Goal: Information Seeking & Learning: Learn about a topic

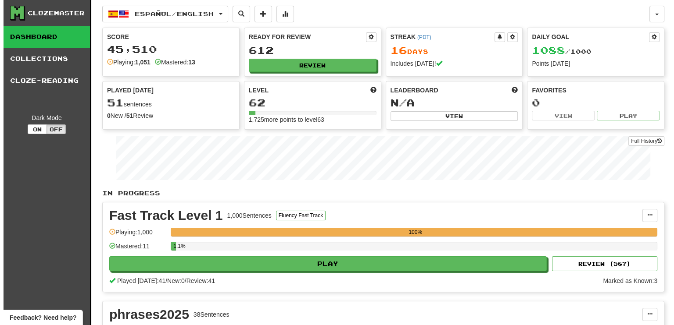
scroll to position [219, 0]
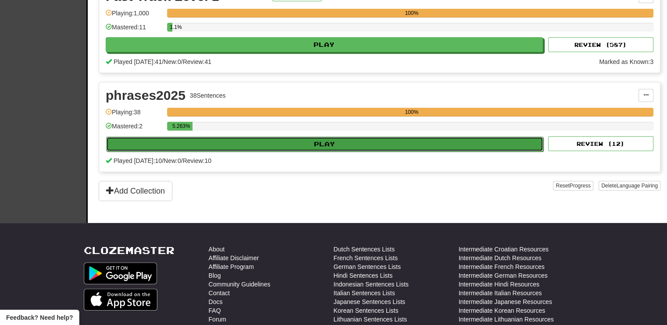
click at [365, 145] on button "Play" at bounding box center [324, 144] width 437 height 15
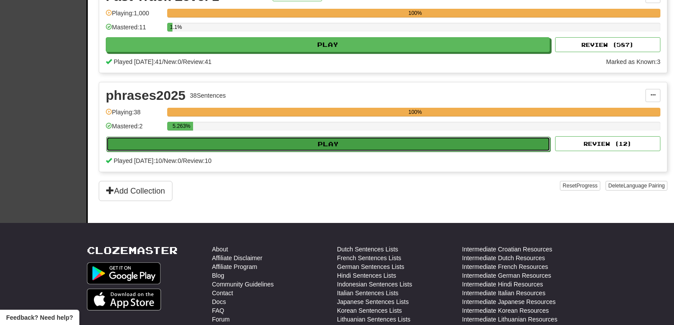
select select "**"
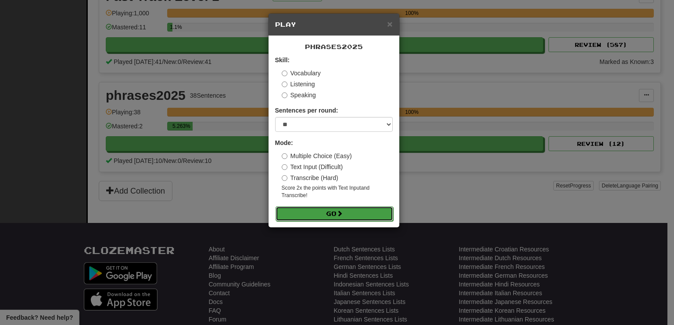
click at [335, 215] on button "Go" at bounding box center [334, 214] width 118 height 15
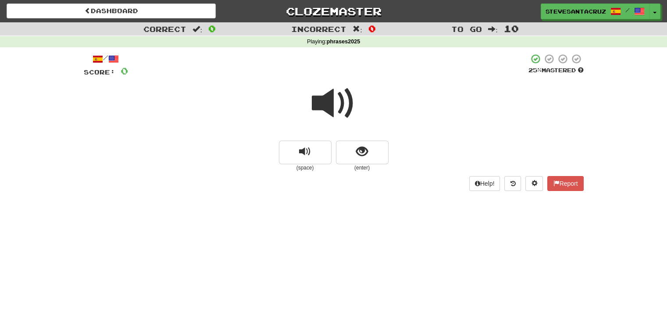
click at [336, 108] on span at bounding box center [334, 104] width 44 height 44
click at [331, 103] on span at bounding box center [334, 104] width 44 height 44
click at [332, 108] on span at bounding box center [334, 104] width 44 height 44
click at [333, 107] on span at bounding box center [334, 104] width 44 height 44
click at [371, 146] on button "show sentence" at bounding box center [362, 153] width 53 height 24
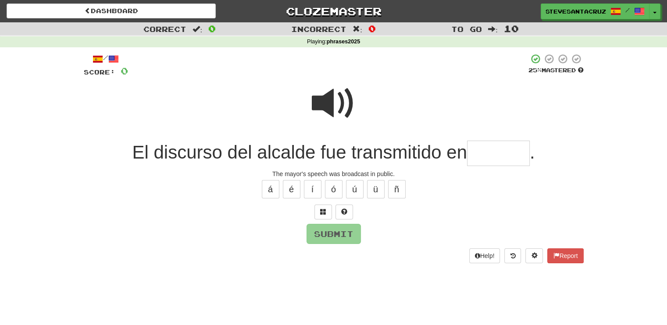
click at [486, 156] on input "text" at bounding box center [498, 154] width 63 height 26
type input "*******"
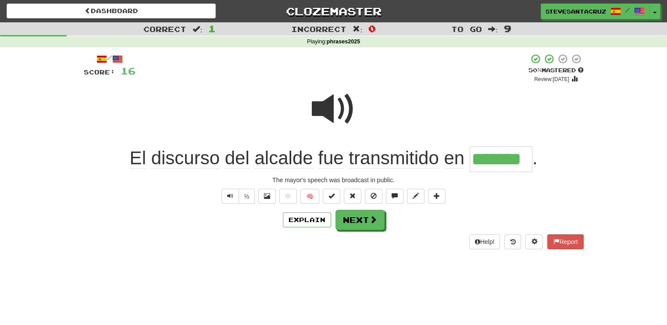
click at [369, 162] on span "transmitido" at bounding box center [394, 158] width 90 height 21
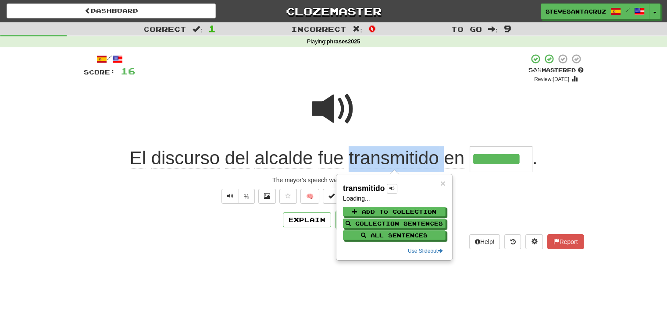
click at [369, 162] on span "transmitido" at bounding box center [394, 158] width 90 height 21
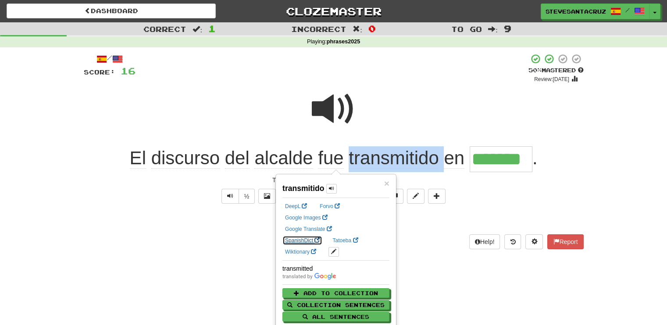
click at [322, 236] on link "SpanishDict" at bounding box center [302, 241] width 40 height 10
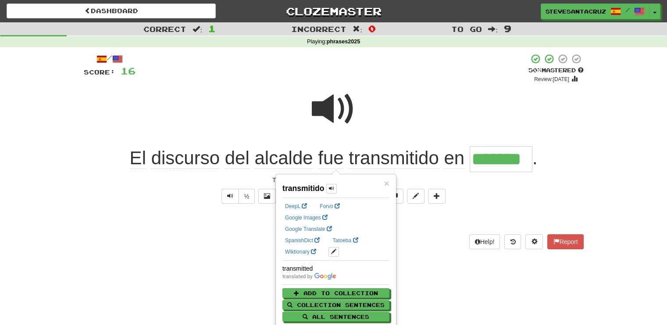
click at [586, 161] on div "/ Score: 16 + 16 50 % Mastered Review: 2025-08-30 El discurso del alcalde fue t…" at bounding box center [333, 154] width 513 height 214
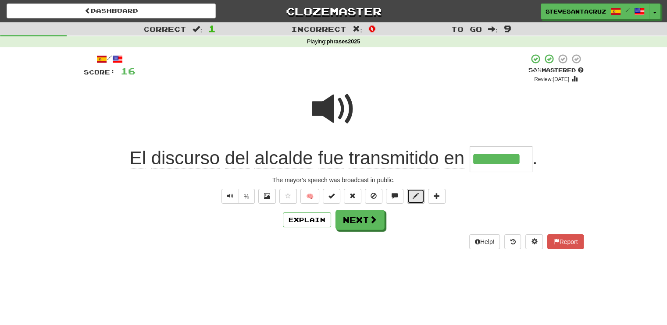
click at [415, 197] on span at bounding box center [416, 196] width 6 height 6
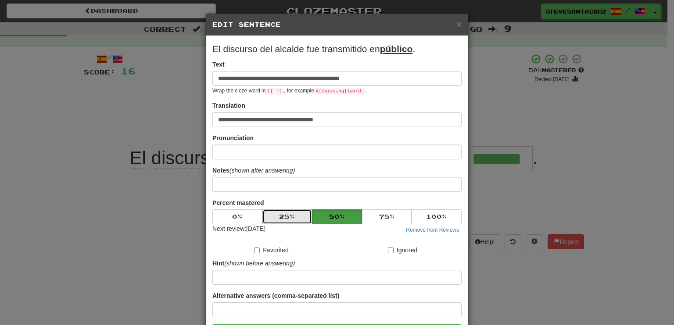
click at [295, 215] on button "25 %" at bounding box center [287, 217] width 50 height 15
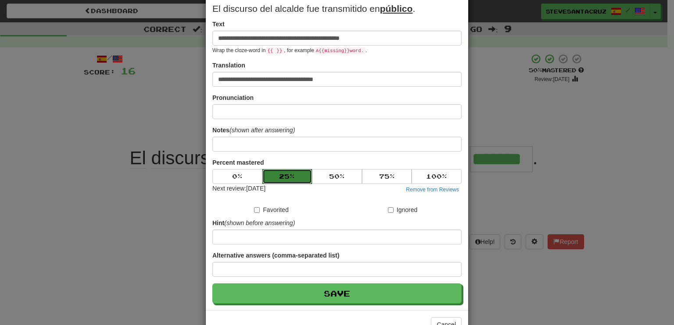
scroll to position [66, 0]
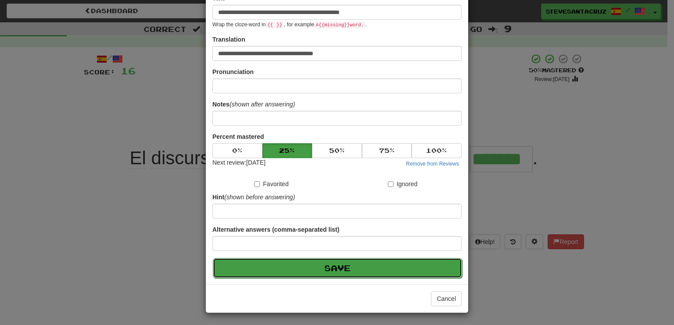
click at [328, 271] on button "Save" at bounding box center [337, 268] width 249 height 20
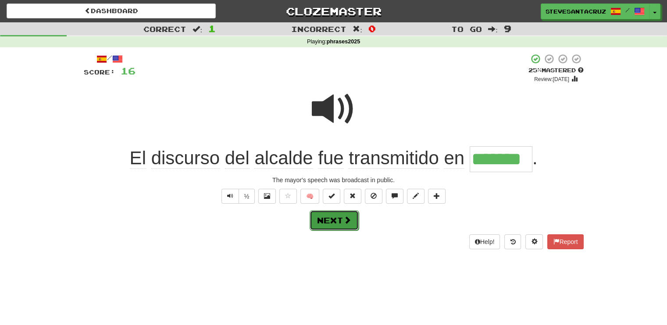
click at [334, 223] on button "Next" at bounding box center [334, 221] width 49 height 20
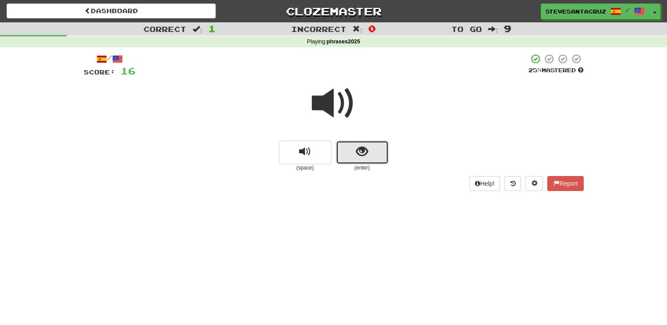
click at [361, 155] on span "show sentence" at bounding box center [362, 152] width 12 height 12
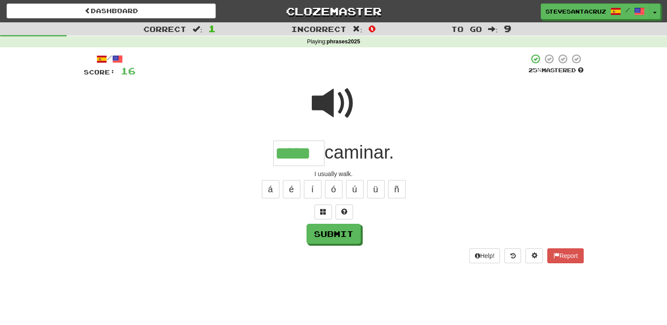
type input "*****"
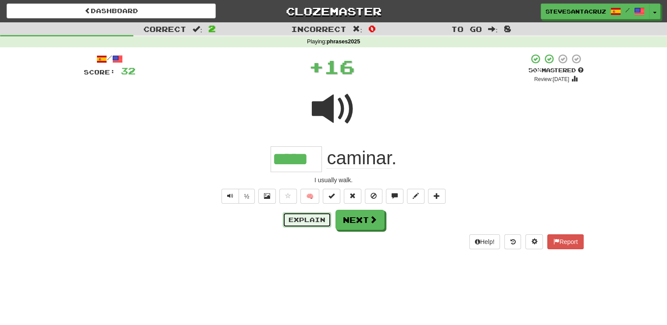
click at [309, 222] on button "Explain" at bounding box center [307, 220] width 48 height 15
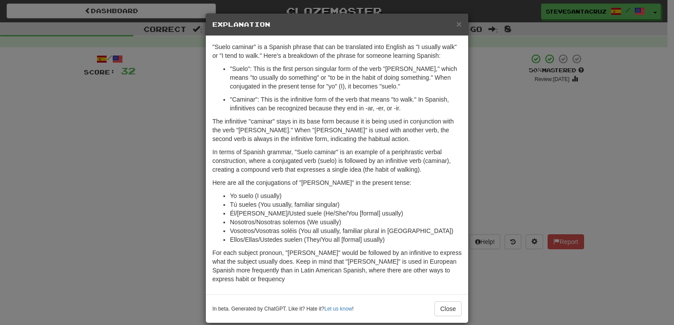
click at [370, 87] on p ""Suelo": This is the first person singular form of the verb "soler," which mean…" at bounding box center [346, 77] width 232 height 26
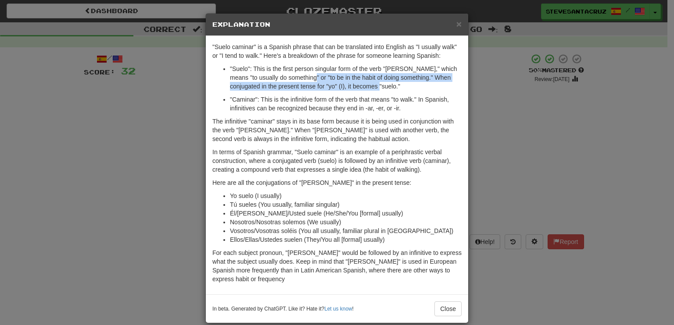
drag, startPoint x: 301, startPoint y: 79, endPoint x: 363, endPoint y: 85, distance: 62.6
click at [363, 85] on p ""Suelo": This is the first person singular form of the verb "soler," which mean…" at bounding box center [346, 77] width 232 height 26
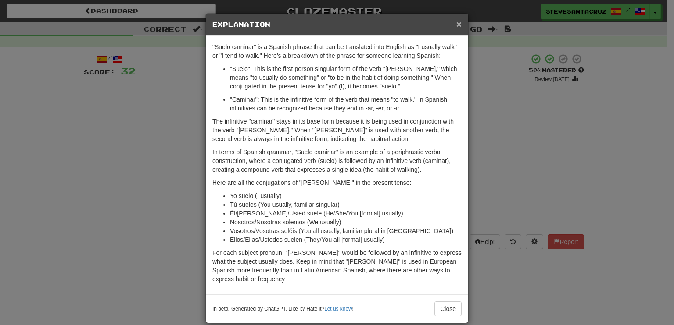
click at [456, 24] on span "×" at bounding box center [458, 24] width 5 height 10
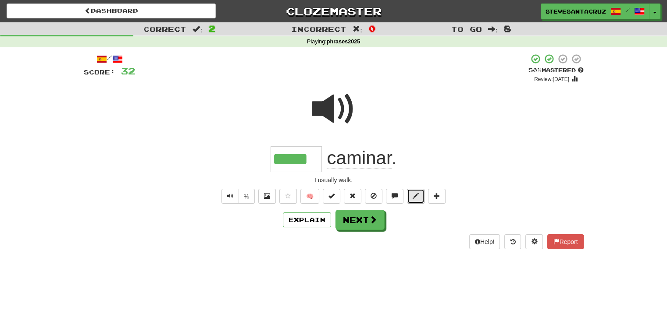
click at [417, 197] on span at bounding box center [416, 196] width 6 height 6
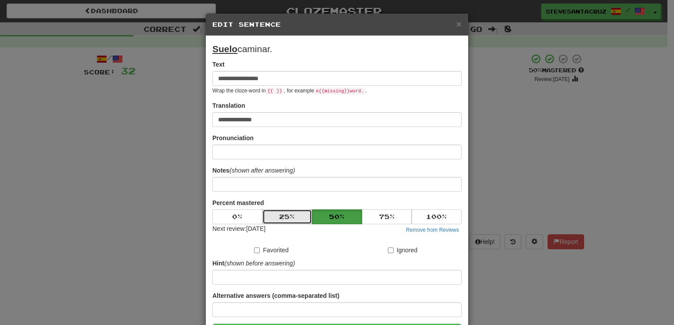
click at [298, 216] on button "25 %" at bounding box center [287, 217] width 50 height 15
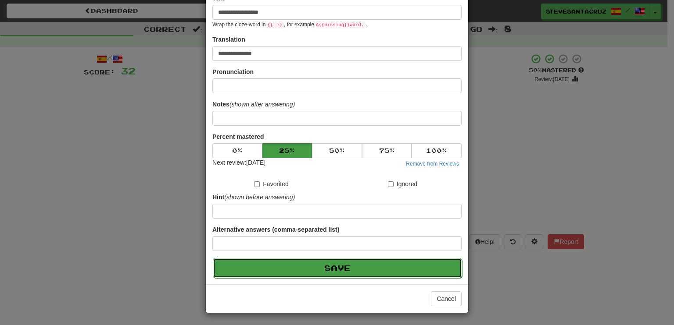
click at [329, 263] on button "Save" at bounding box center [337, 268] width 249 height 20
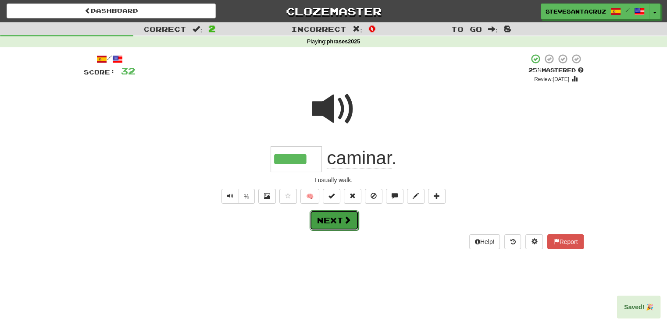
click at [347, 222] on span at bounding box center [347, 220] width 8 height 8
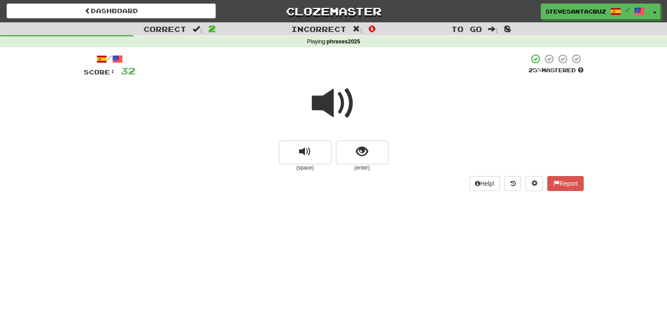
click at [331, 118] on span at bounding box center [334, 104] width 44 height 44
click at [333, 110] on span at bounding box center [334, 104] width 44 height 44
click at [365, 149] on span "show sentence" at bounding box center [362, 152] width 12 height 12
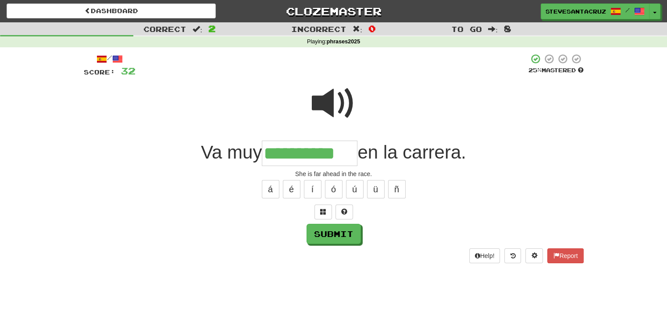
type input "**********"
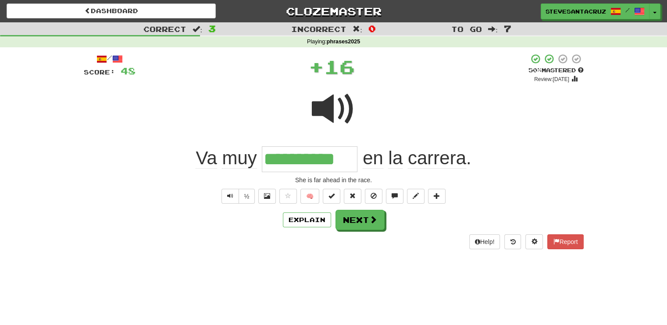
click at [252, 164] on span "muy" at bounding box center [239, 158] width 35 height 21
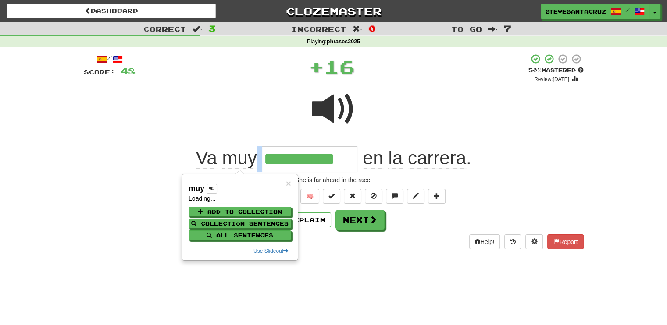
click at [252, 164] on span "muy" at bounding box center [239, 158] width 35 height 21
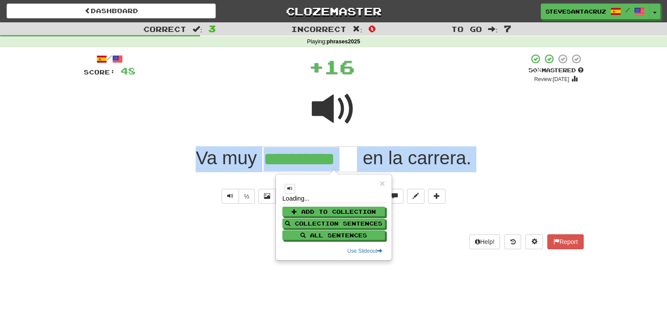
click at [252, 164] on span "muy" at bounding box center [239, 158] width 35 height 21
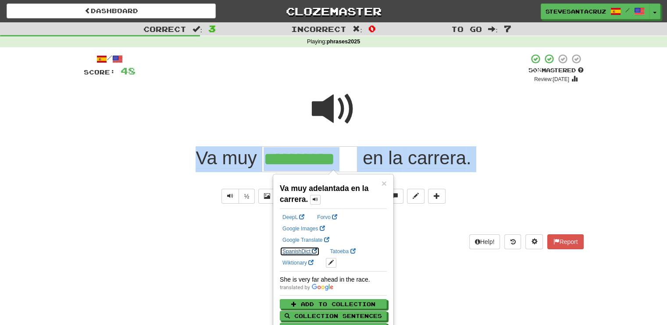
click at [320, 247] on link "SpanishDict" at bounding box center [300, 252] width 40 height 10
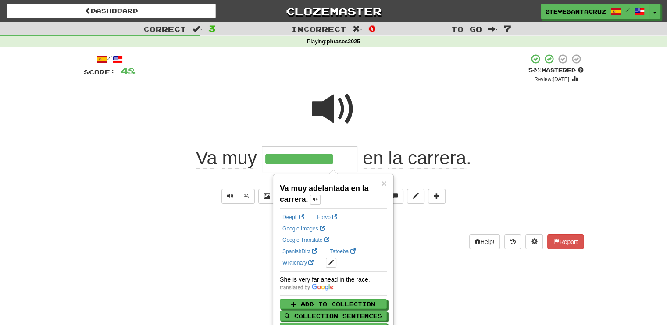
click at [432, 264] on div "**********" at bounding box center [333, 162] width 667 height 325
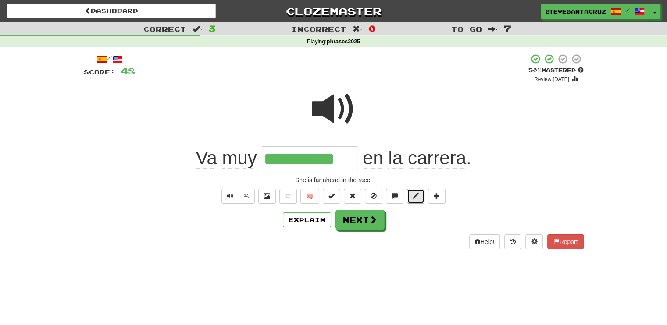
click at [413, 194] on span at bounding box center [416, 196] width 6 height 6
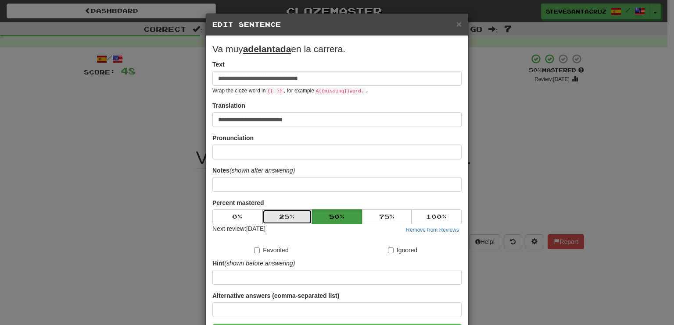
click at [302, 216] on button "25 %" at bounding box center [287, 217] width 50 height 15
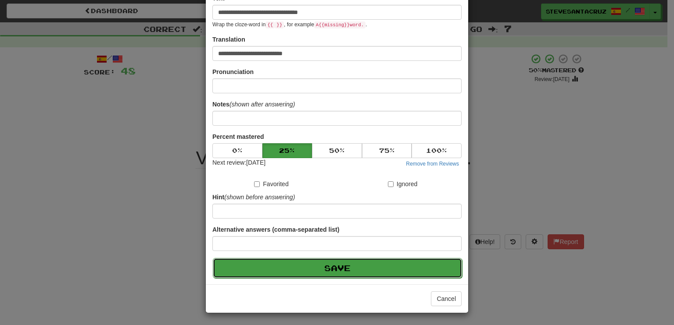
click at [316, 266] on button "Save" at bounding box center [337, 268] width 249 height 20
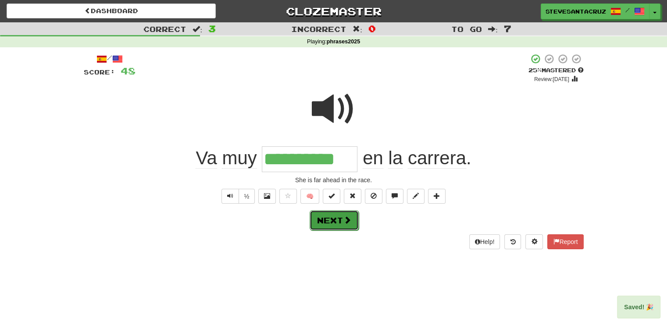
click at [332, 228] on button "Next" at bounding box center [334, 221] width 49 height 20
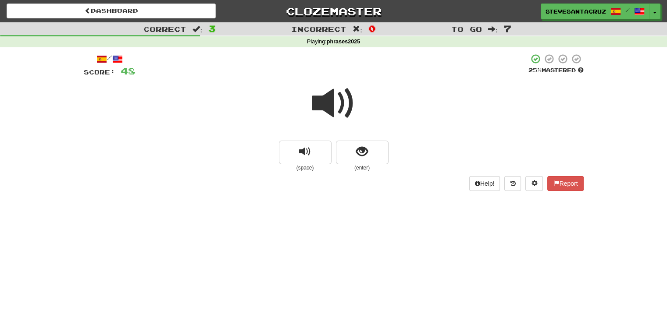
click at [321, 108] on span at bounding box center [334, 104] width 44 height 44
click at [330, 108] on span at bounding box center [334, 104] width 44 height 44
click at [325, 101] on span at bounding box center [334, 104] width 44 height 44
click at [326, 105] on span at bounding box center [334, 104] width 44 height 44
click at [357, 157] on span "show sentence" at bounding box center [362, 152] width 12 height 12
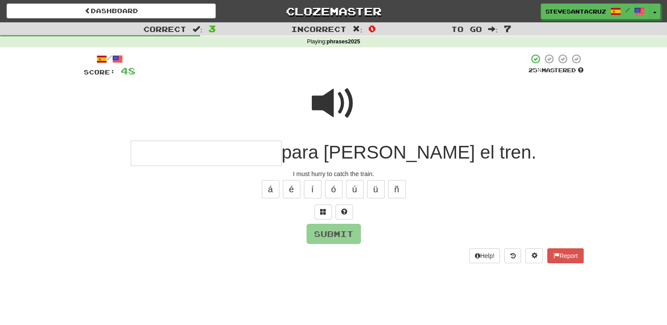
click at [282, 157] on input "text" at bounding box center [206, 154] width 151 height 26
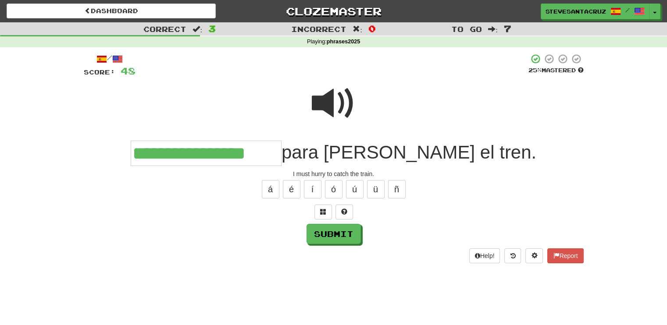
type input "**********"
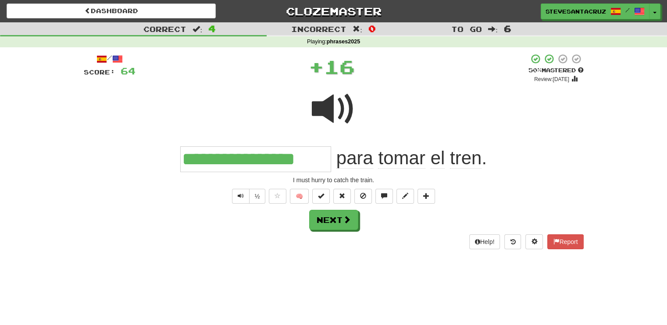
click at [275, 160] on input "**********" at bounding box center [255, 159] width 151 height 26
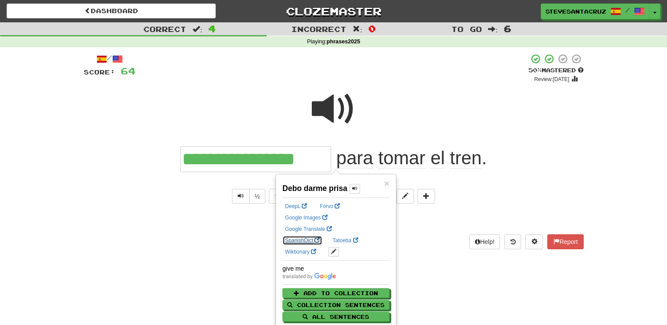
click at [322, 236] on link "SpanishDict" at bounding box center [302, 241] width 40 height 10
click at [478, 180] on div "I must hurry to catch the train." at bounding box center [334, 180] width 500 height 9
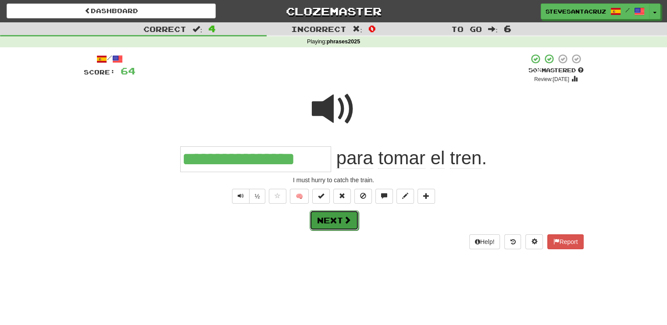
click at [332, 228] on button "Next" at bounding box center [334, 221] width 49 height 20
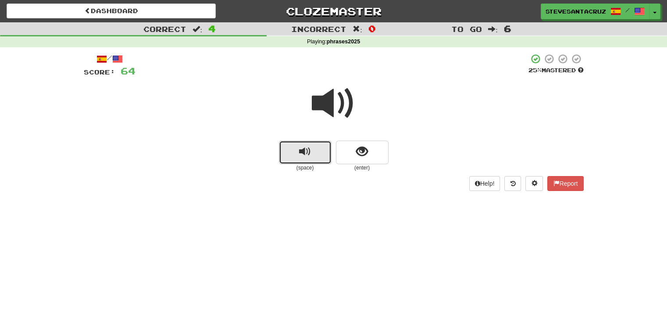
click at [296, 155] on button "replay audio" at bounding box center [305, 153] width 53 height 24
click at [351, 157] on button "show sentence" at bounding box center [362, 153] width 53 height 24
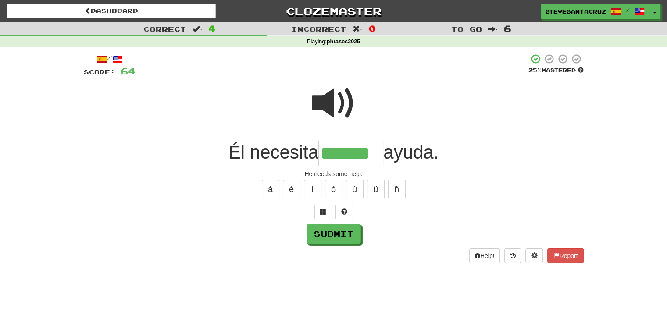
type input "*******"
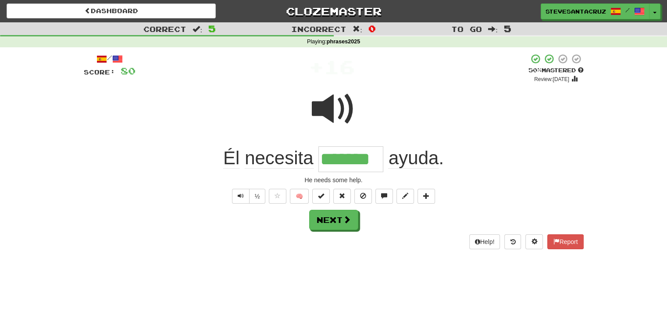
drag, startPoint x: 322, startPoint y: 157, endPoint x: 376, endPoint y: 157, distance: 53.9
click at [376, 157] on input "*******" at bounding box center [350, 159] width 65 height 26
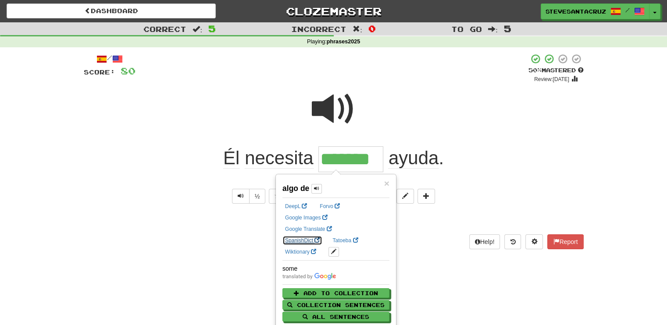
drag, startPoint x: 376, startPoint y: 157, endPoint x: 362, endPoint y: 229, distance: 73.3
click at [322, 236] on link "SpanishDict" at bounding box center [302, 241] width 40 height 10
click at [485, 132] on div at bounding box center [334, 115] width 500 height 63
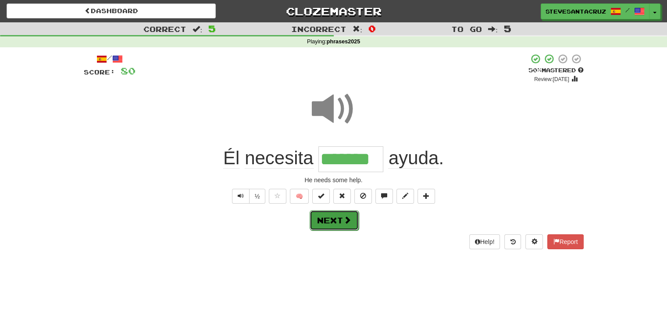
click at [344, 220] on span at bounding box center [347, 220] width 8 height 8
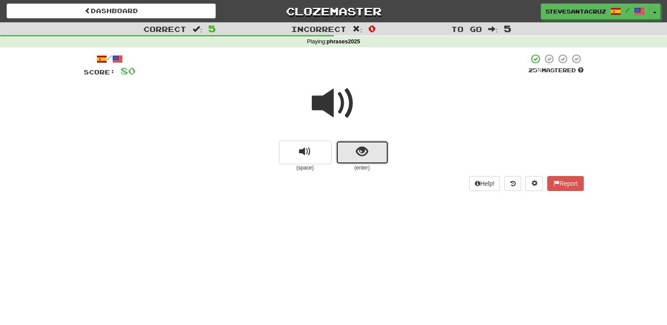
click at [364, 160] on button "show sentence" at bounding box center [362, 153] width 53 height 24
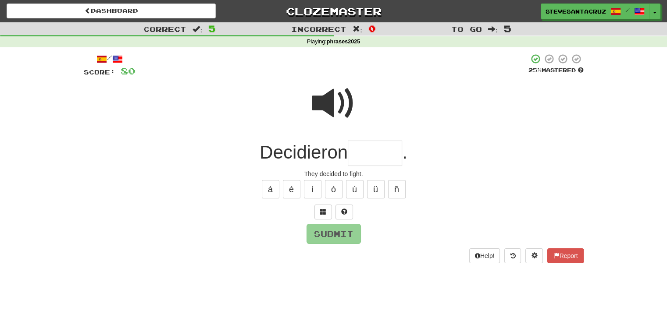
click at [367, 153] on input "text" at bounding box center [375, 154] width 54 height 26
type input "******"
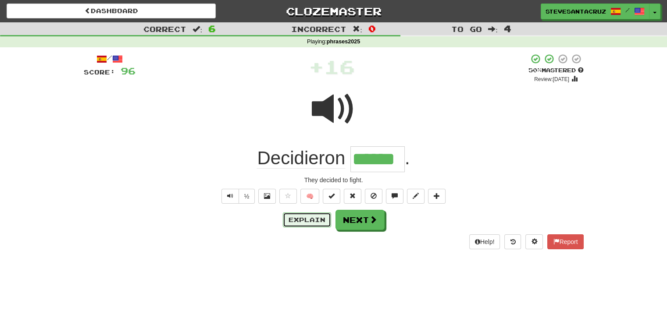
click at [316, 217] on button "Explain" at bounding box center [307, 220] width 48 height 15
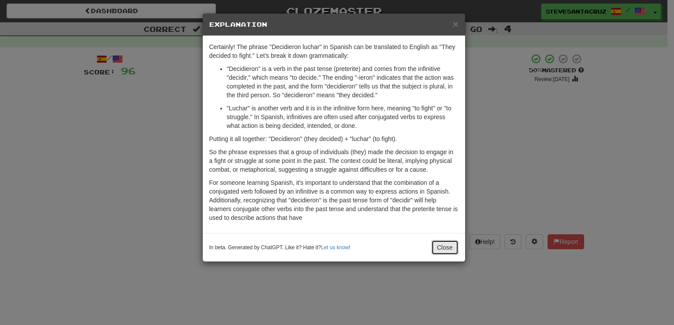
click at [442, 248] on button "Close" at bounding box center [444, 247] width 27 height 15
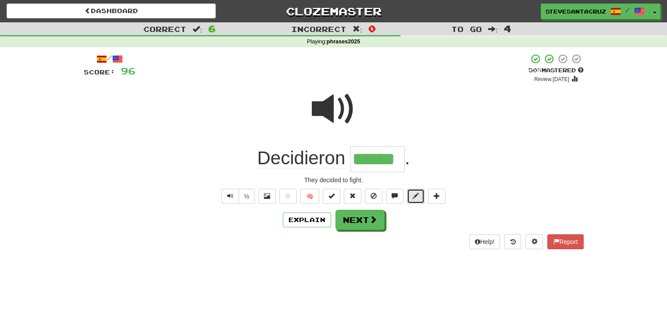
click at [417, 200] on button at bounding box center [416, 196] width 18 height 15
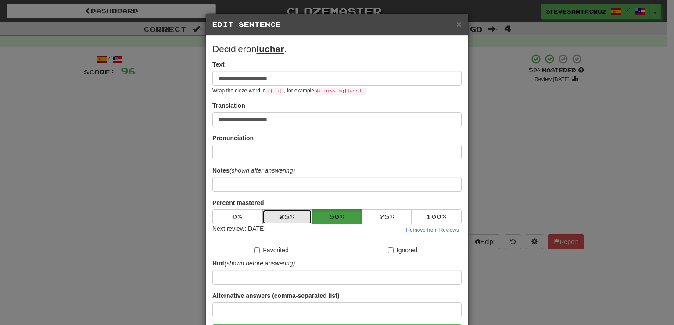
click at [297, 215] on button "25 %" at bounding box center [287, 217] width 50 height 15
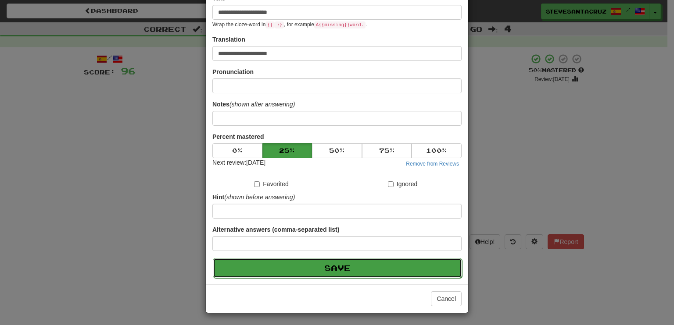
click at [311, 263] on button "Save" at bounding box center [337, 268] width 249 height 20
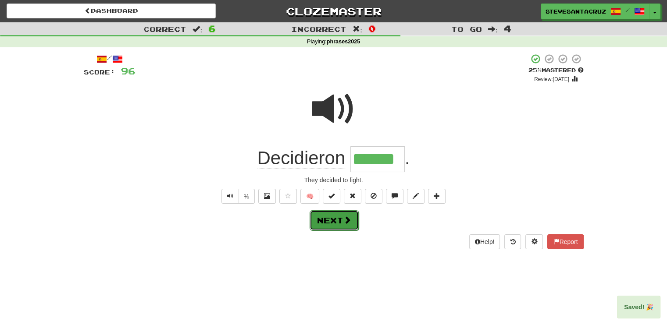
click at [331, 224] on button "Next" at bounding box center [334, 221] width 49 height 20
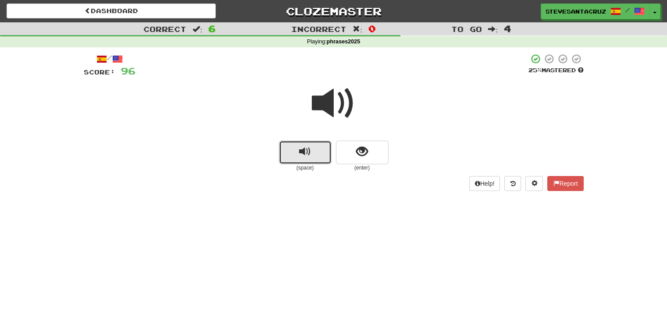
click at [303, 153] on span "replay audio" at bounding box center [305, 152] width 12 height 12
click at [302, 154] on span "replay audio" at bounding box center [305, 152] width 12 height 12
click at [362, 157] on span "show sentence" at bounding box center [362, 152] width 12 height 12
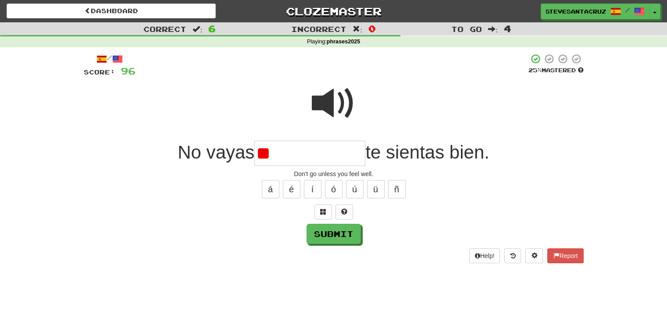
type input "*"
click at [328, 107] on span at bounding box center [334, 104] width 44 height 44
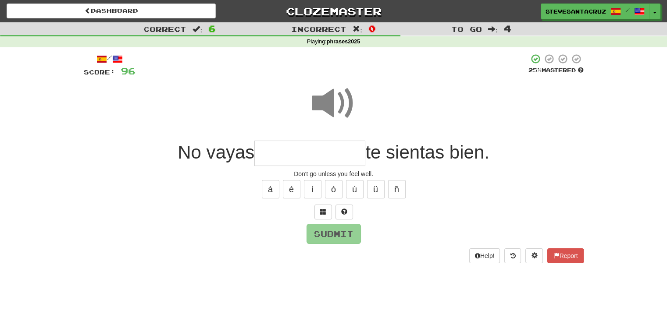
click at [264, 149] on input "text" at bounding box center [309, 154] width 111 height 26
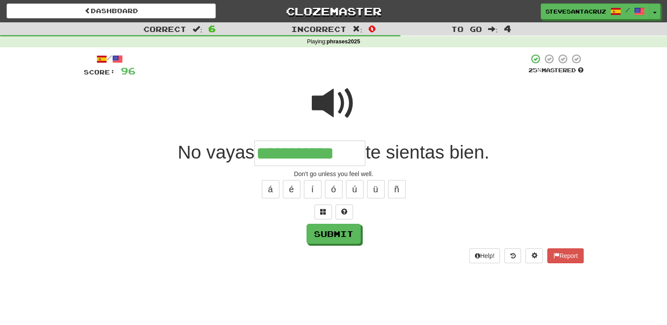
type input "**********"
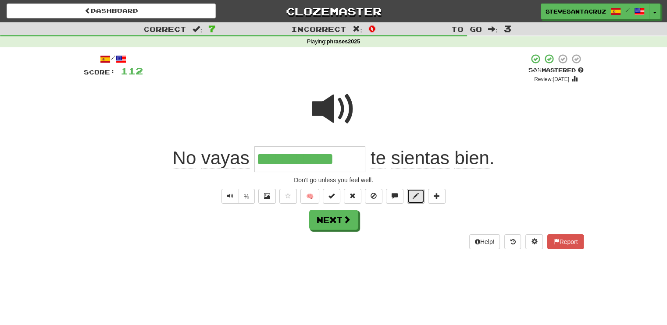
click at [411, 197] on button at bounding box center [416, 196] width 18 height 15
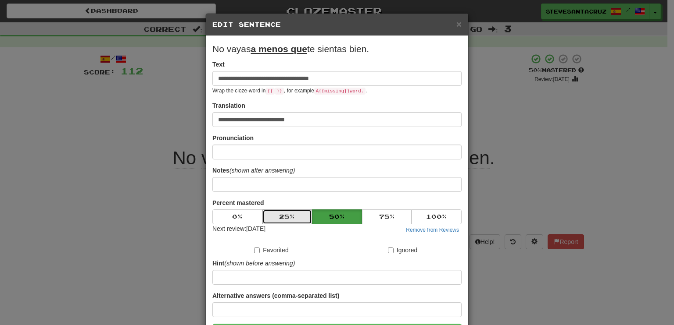
click at [280, 218] on button "25 %" at bounding box center [287, 217] width 50 height 15
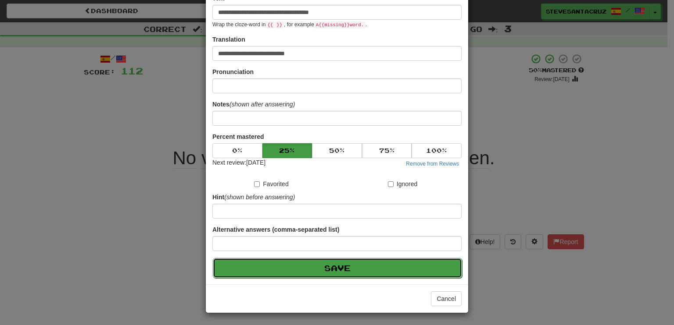
click at [295, 271] on button "Save" at bounding box center [337, 268] width 249 height 20
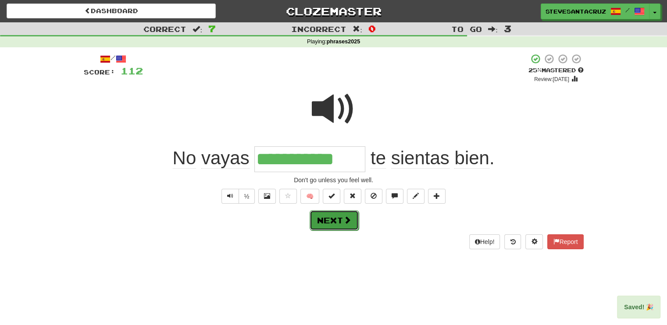
click at [329, 221] on button "Next" at bounding box center [334, 221] width 49 height 20
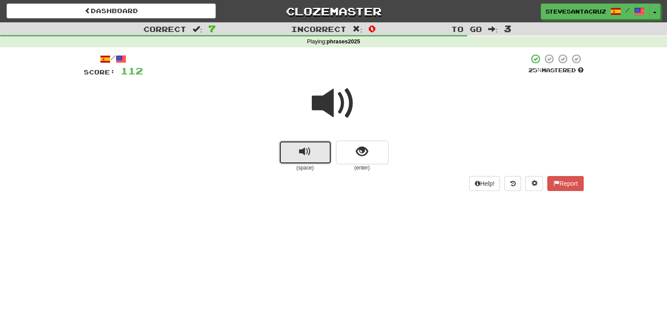
click at [307, 157] on span "replay audio" at bounding box center [305, 152] width 12 height 12
click at [302, 158] on span "replay audio" at bounding box center [305, 152] width 12 height 12
click at [351, 154] on button "show sentence" at bounding box center [362, 153] width 53 height 24
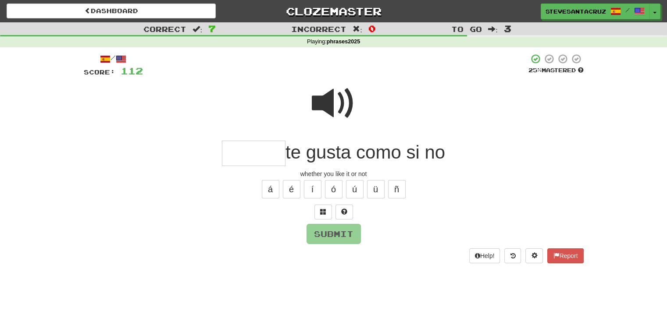
click at [258, 152] on input "text" at bounding box center [254, 154] width 64 height 26
type input "********"
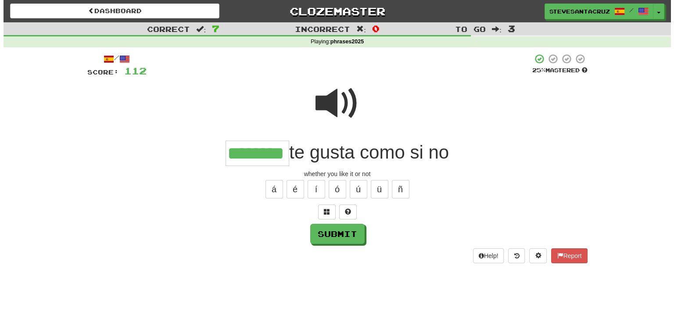
scroll to position [0, 0]
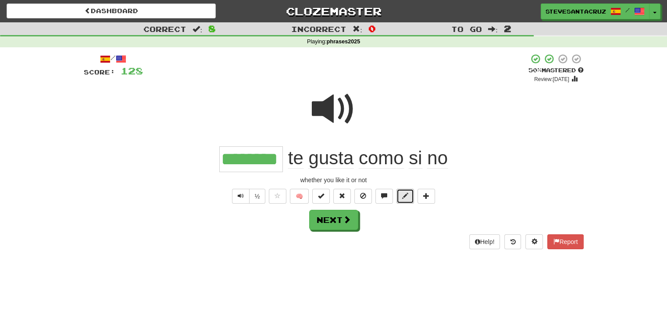
click at [407, 196] on span at bounding box center [405, 196] width 6 height 6
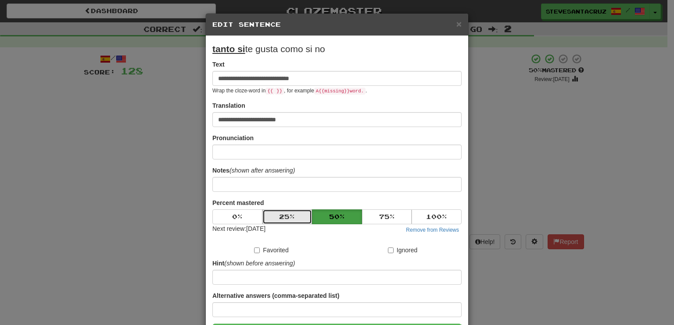
click at [288, 217] on button "25 %" at bounding box center [287, 217] width 50 height 15
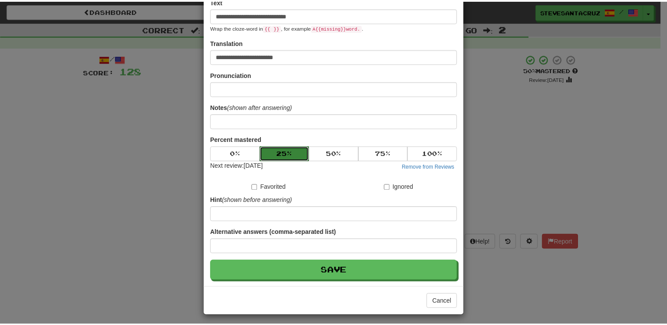
scroll to position [66, 0]
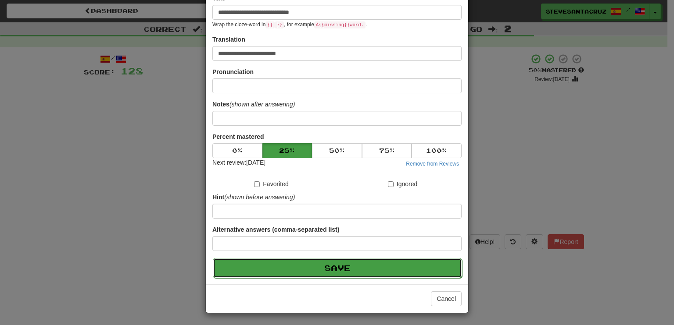
click at [309, 271] on button "Save" at bounding box center [337, 268] width 249 height 20
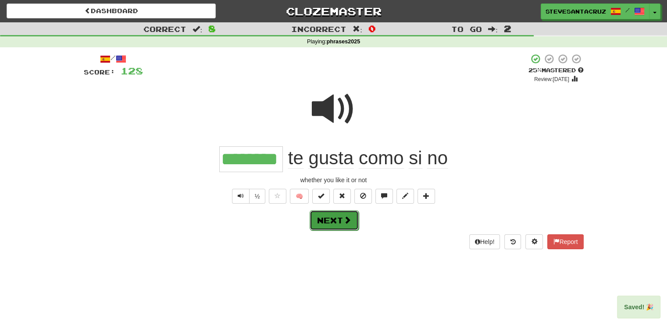
click at [333, 227] on button "Next" at bounding box center [334, 221] width 49 height 20
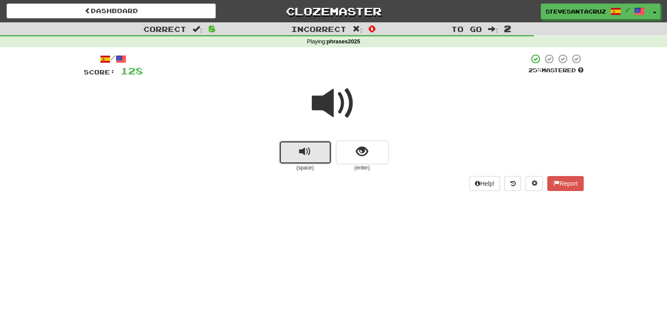
click at [297, 153] on button "replay audio" at bounding box center [305, 153] width 53 height 24
click at [300, 151] on span "replay audio" at bounding box center [305, 152] width 12 height 12
click at [360, 159] on button "show sentence" at bounding box center [362, 153] width 53 height 24
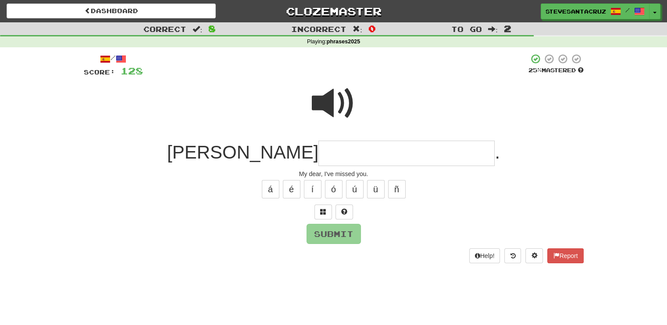
click at [345, 153] on input "text" at bounding box center [406, 154] width 176 height 26
click at [331, 105] on span at bounding box center [334, 104] width 44 height 44
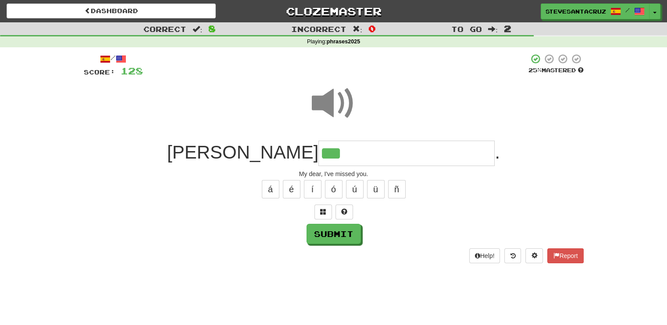
click at [325, 153] on input "**" at bounding box center [406, 154] width 176 height 26
click at [321, 103] on span at bounding box center [334, 104] width 44 height 44
click at [331, 235] on button "Submit" at bounding box center [334, 235] width 54 height 20
type input "**********"
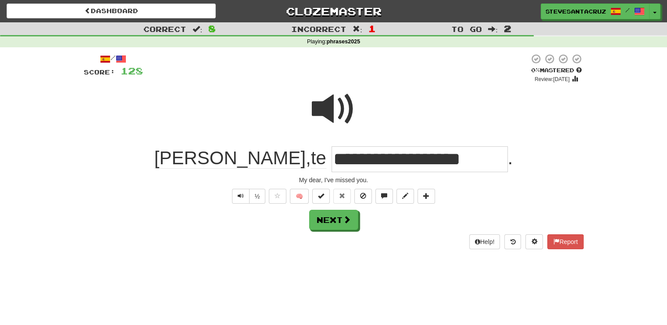
click at [339, 157] on input "**********" at bounding box center [420, 159] width 176 height 26
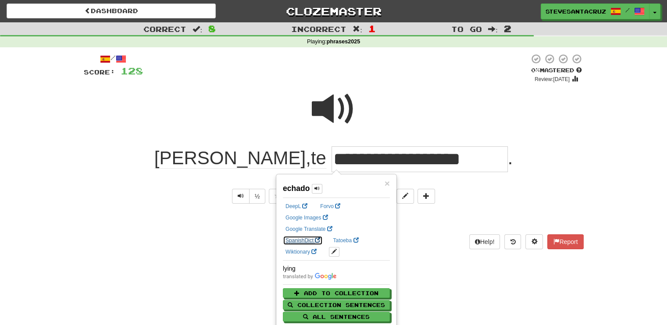
click at [323, 236] on link "SpanishDict" at bounding box center [303, 241] width 40 height 10
click at [505, 109] on div at bounding box center [334, 115] width 500 height 63
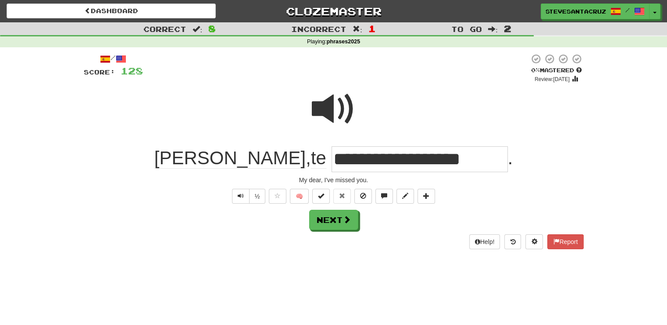
drag, startPoint x: 289, startPoint y: 163, endPoint x: 458, endPoint y: 152, distance: 168.8
click at [458, 152] on input "**********" at bounding box center [420, 159] width 176 height 26
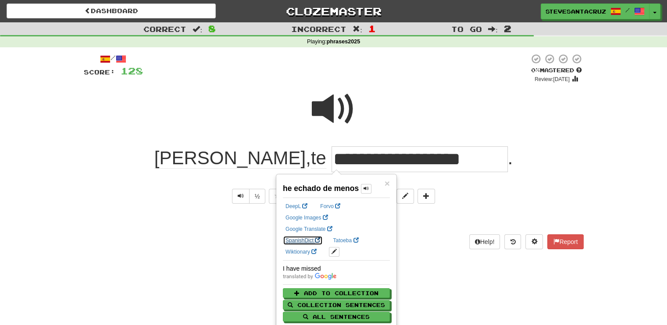
click at [323, 236] on link "SpanishDict" at bounding box center [303, 241] width 40 height 10
click at [504, 115] on div at bounding box center [334, 115] width 500 height 63
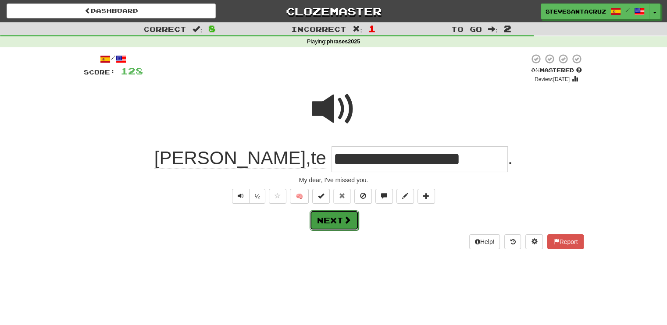
click at [337, 226] on button "Next" at bounding box center [334, 221] width 49 height 20
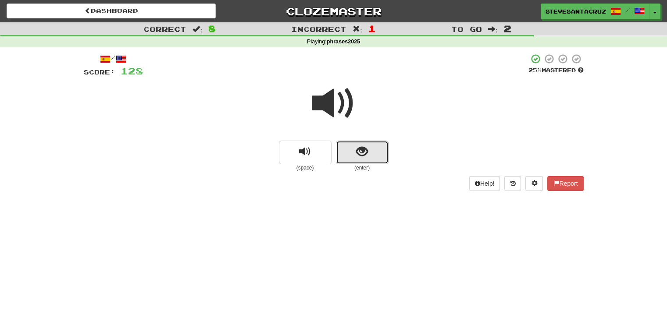
click at [353, 153] on button "show sentence" at bounding box center [362, 153] width 53 height 24
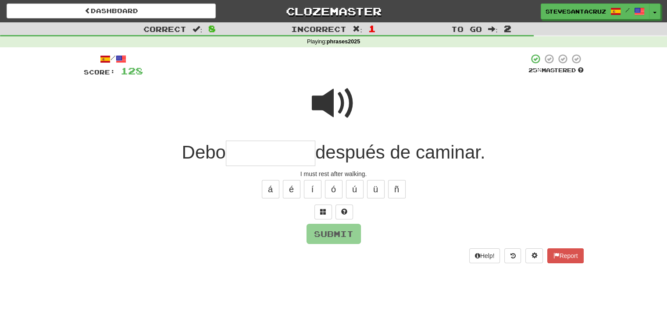
click at [268, 157] on input "text" at bounding box center [270, 154] width 89 height 26
type input "*********"
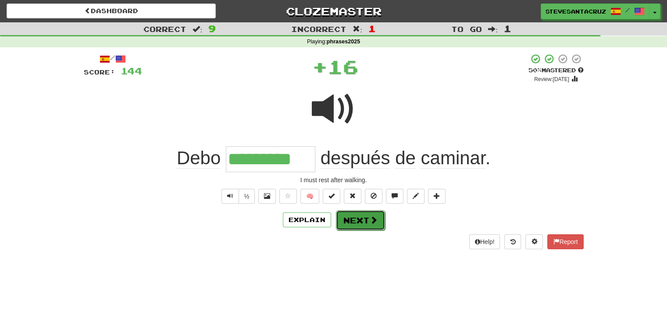
click at [349, 221] on button "Next" at bounding box center [360, 221] width 49 height 20
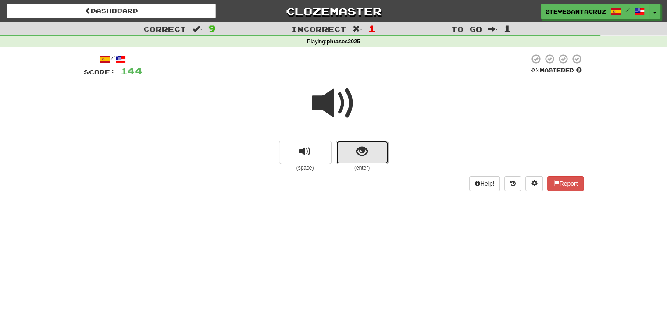
click at [357, 156] on span "show sentence" at bounding box center [362, 152] width 12 height 12
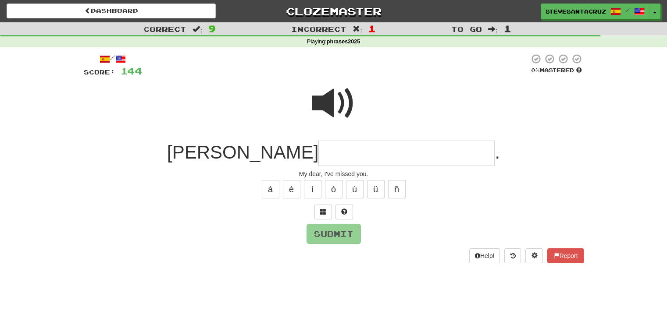
click at [357, 156] on input "text" at bounding box center [406, 154] width 176 height 26
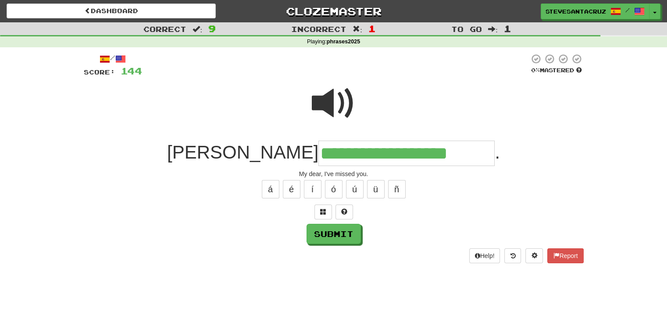
type input "**********"
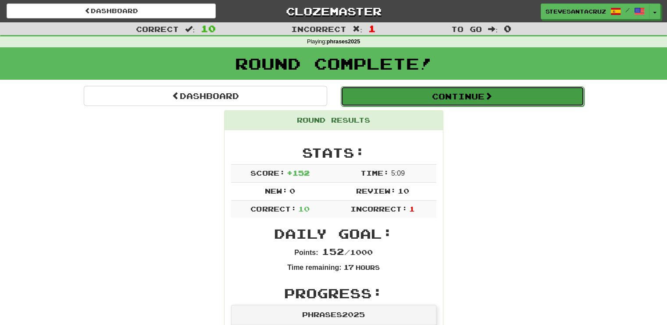
click at [382, 96] on button "Continue" at bounding box center [462, 96] width 243 height 20
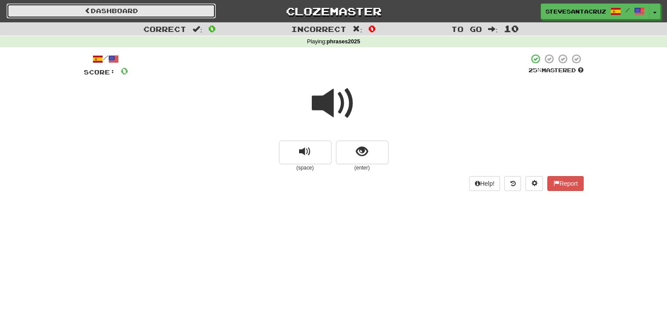
click at [157, 8] on link "Dashboard" at bounding box center [111, 11] width 209 height 15
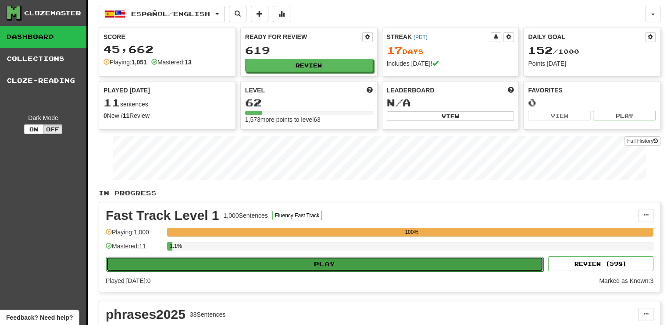
click at [320, 263] on button "Play" at bounding box center [324, 264] width 437 height 15
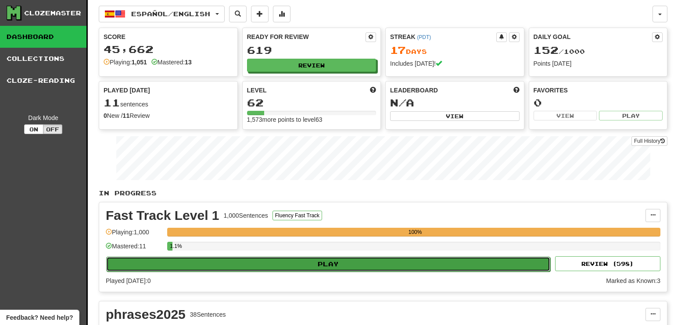
select select "**"
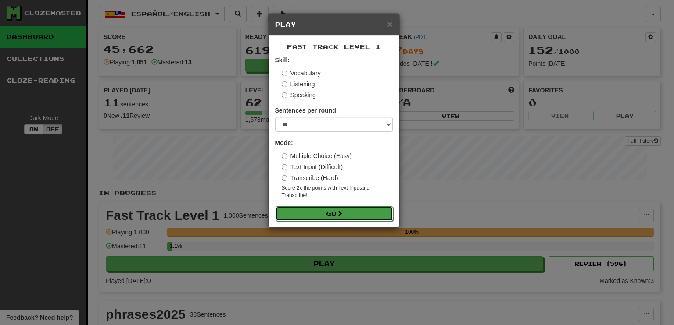
click at [322, 213] on button "Go" at bounding box center [334, 214] width 118 height 15
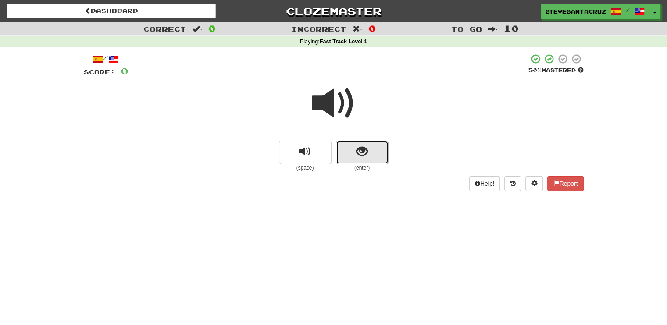
click at [355, 161] on button "show sentence" at bounding box center [362, 153] width 53 height 24
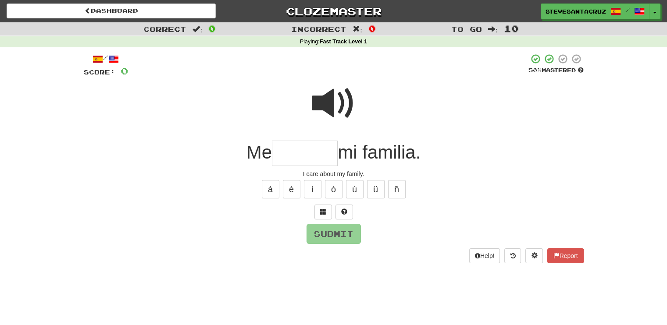
click at [306, 158] on input "text" at bounding box center [305, 154] width 66 height 26
type input "*******"
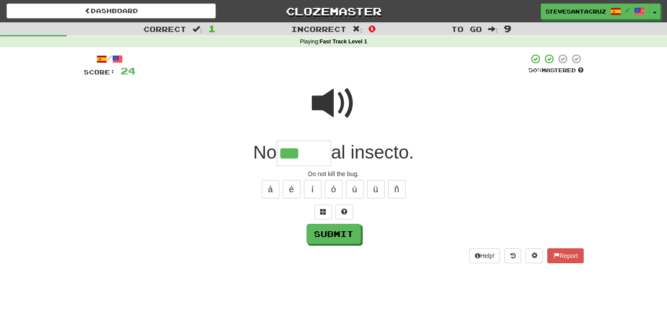
click at [327, 110] on span at bounding box center [334, 104] width 44 height 44
click at [316, 154] on input "***" at bounding box center [304, 154] width 54 height 26
type input "*****"
click at [331, 100] on span at bounding box center [334, 104] width 44 height 44
click at [318, 100] on span at bounding box center [334, 104] width 44 height 44
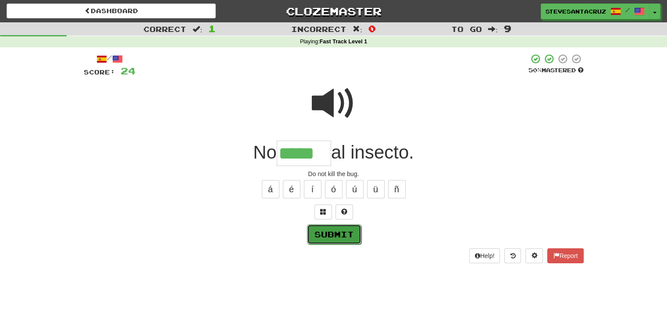
click at [343, 231] on button "Submit" at bounding box center [334, 235] width 54 height 20
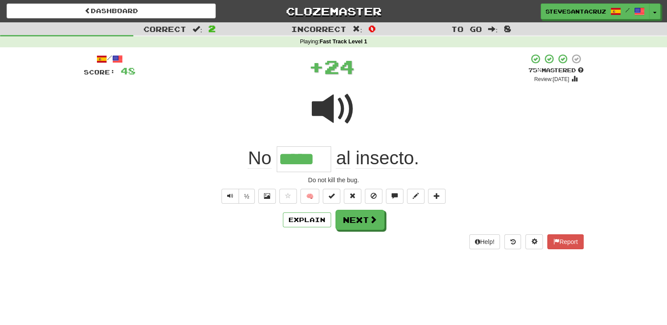
click at [312, 161] on input "*****" at bounding box center [304, 159] width 54 height 26
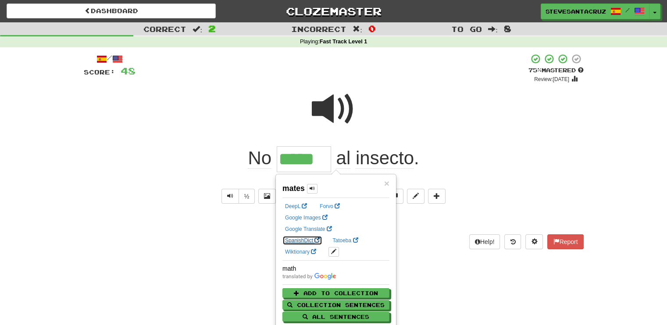
click at [322, 236] on link "SpanishDict" at bounding box center [302, 241] width 40 height 10
click at [455, 100] on div at bounding box center [334, 115] width 500 height 63
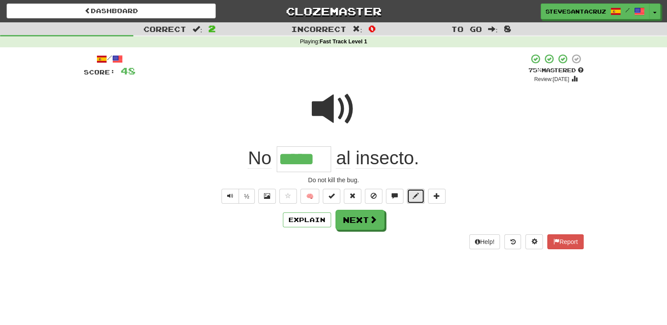
click at [413, 193] on span at bounding box center [416, 196] width 6 height 6
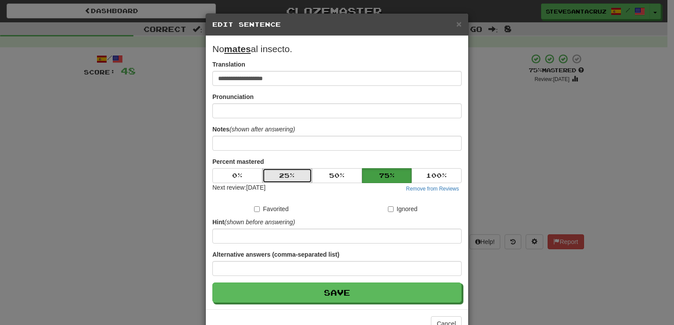
click at [293, 177] on button "25 %" at bounding box center [287, 175] width 50 height 15
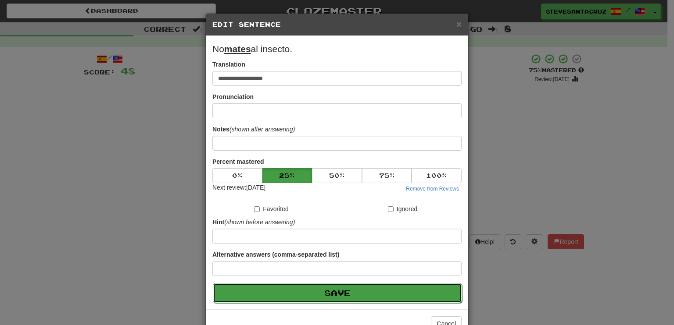
click at [318, 291] on button "Save" at bounding box center [337, 293] width 249 height 20
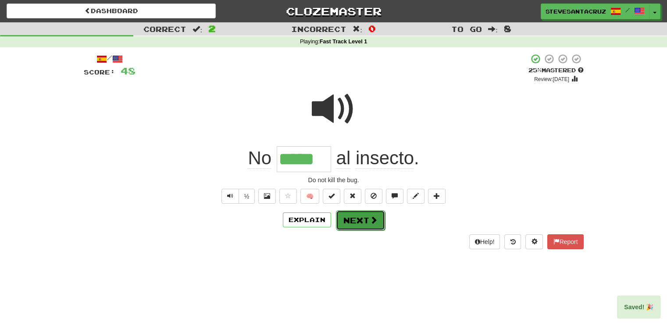
click at [356, 220] on button "Next" at bounding box center [360, 221] width 49 height 20
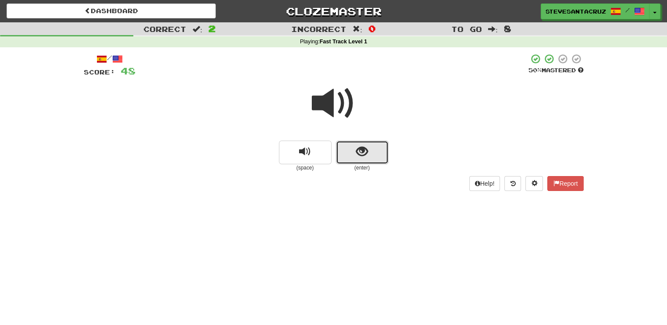
click at [357, 156] on span "show sentence" at bounding box center [362, 152] width 12 height 12
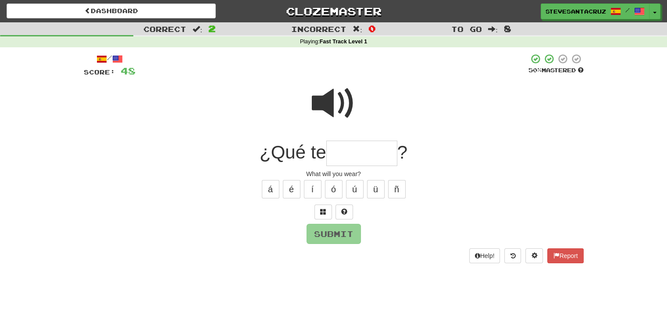
click at [357, 156] on input "text" at bounding box center [361, 154] width 71 height 26
type input "*******"
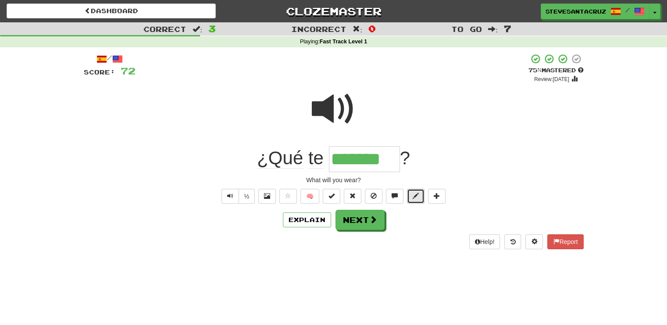
click at [414, 196] on span at bounding box center [416, 196] width 6 height 6
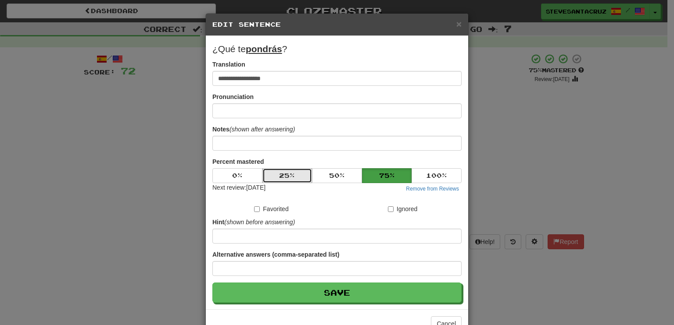
click at [280, 175] on button "25 %" at bounding box center [287, 175] width 50 height 15
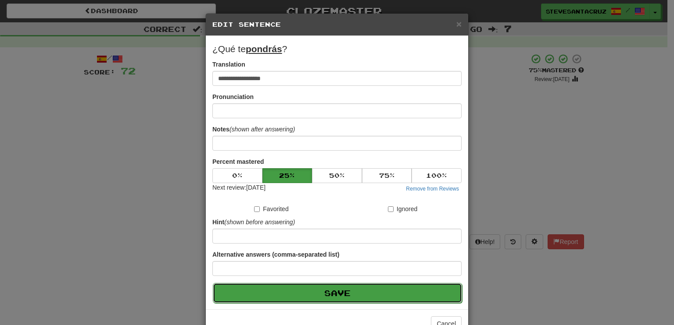
click at [326, 292] on button "Save" at bounding box center [337, 293] width 249 height 20
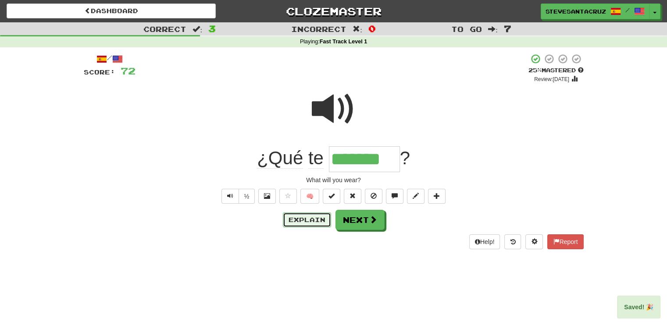
click at [307, 221] on button "Explain" at bounding box center [307, 220] width 48 height 15
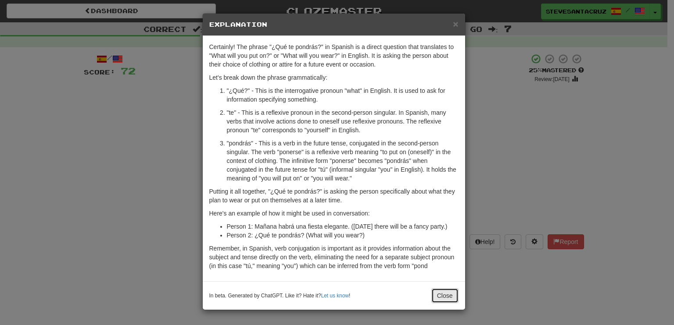
click at [444, 296] on button "Close" at bounding box center [444, 296] width 27 height 15
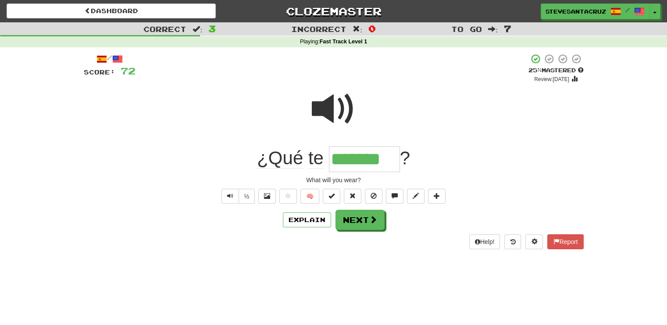
click at [396, 288] on div "Dashboard Clozemaster SteveSantaCruz / Toggle Dropdown Dashboard Leaderboard Ac…" at bounding box center [333, 162] width 667 height 325
click at [363, 221] on button "Next" at bounding box center [360, 221] width 49 height 20
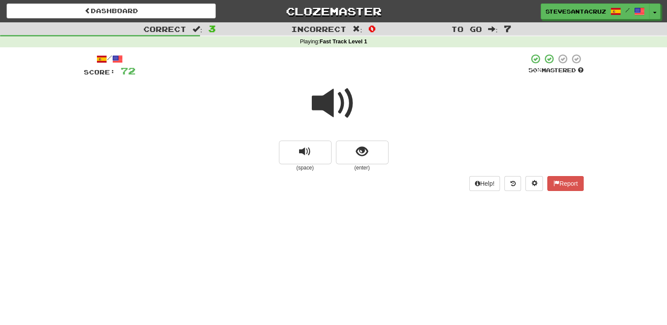
click at [335, 105] on span at bounding box center [334, 104] width 44 height 44
click at [356, 151] on span "show sentence" at bounding box center [362, 152] width 12 height 12
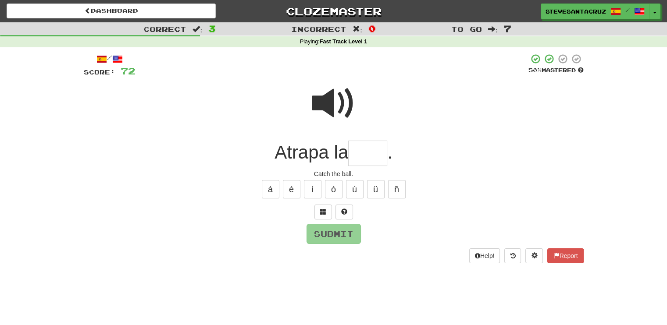
click at [359, 156] on input "text" at bounding box center [367, 154] width 39 height 26
type input "****"
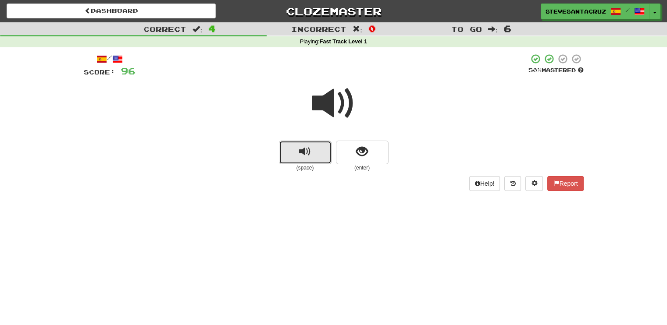
click at [306, 152] on span "replay audio" at bounding box center [305, 152] width 12 height 12
click at [305, 152] on span "replay audio" at bounding box center [305, 152] width 12 height 12
click at [300, 153] on span "replay audio" at bounding box center [305, 152] width 12 height 12
click at [351, 152] on button "show sentence" at bounding box center [362, 153] width 53 height 24
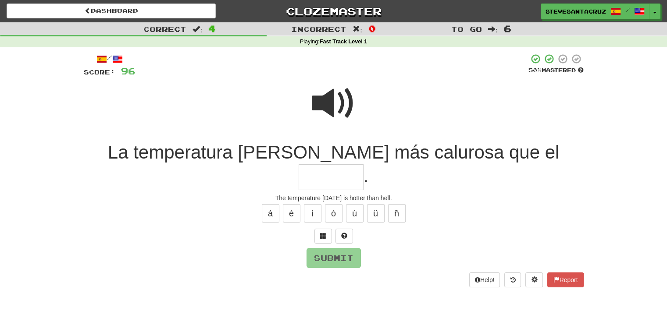
click at [364, 164] on input "text" at bounding box center [331, 177] width 65 height 26
type input "********"
click at [336, 249] on button "Submit" at bounding box center [334, 259] width 54 height 20
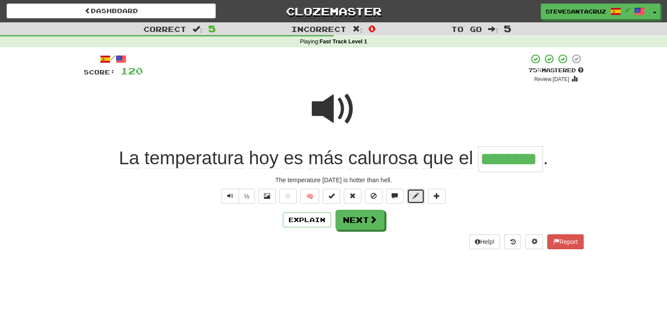
click at [415, 195] on span at bounding box center [416, 196] width 6 height 6
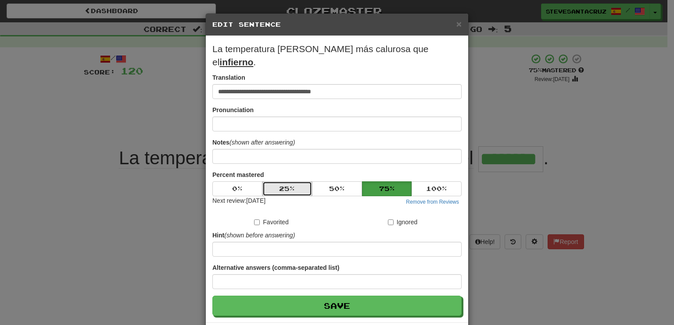
click at [289, 182] on button "25 %" at bounding box center [287, 189] width 50 height 15
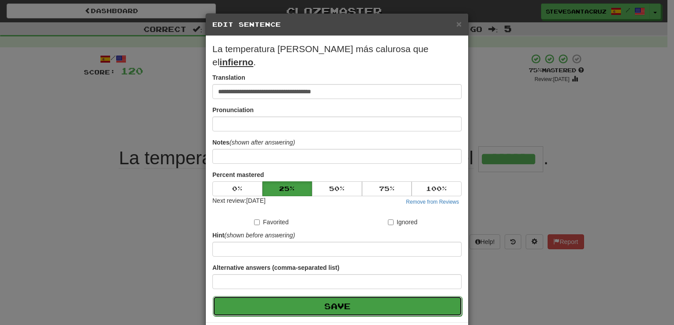
click at [351, 296] on button "Save" at bounding box center [337, 306] width 249 height 20
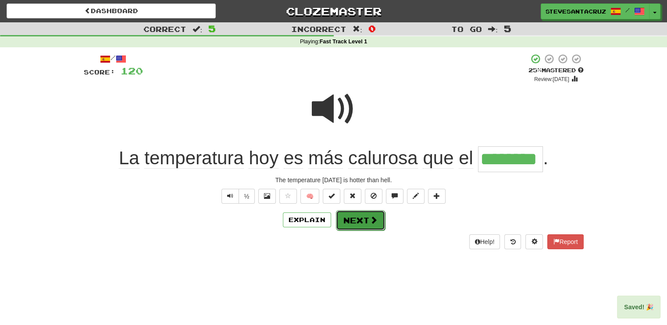
click at [359, 226] on button "Next" at bounding box center [360, 221] width 49 height 20
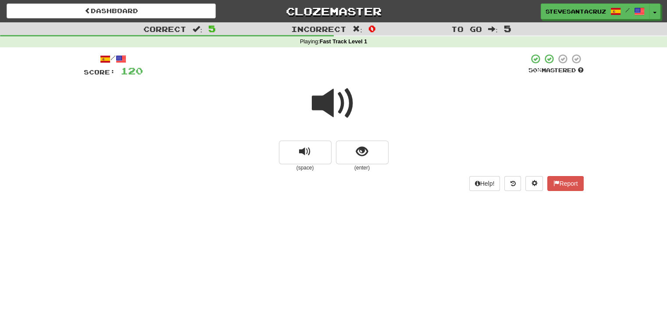
click at [336, 105] on span at bounding box center [334, 104] width 44 height 44
click at [371, 151] on button "show sentence" at bounding box center [362, 153] width 53 height 24
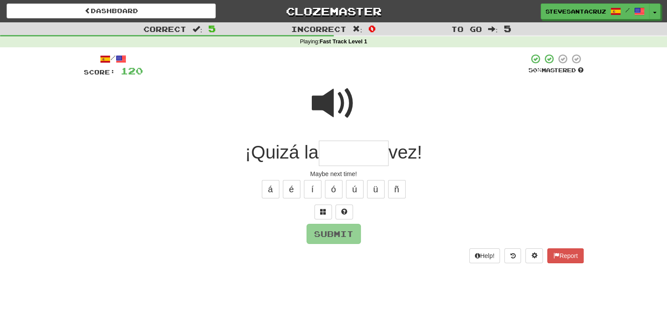
click at [361, 149] on input "text" at bounding box center [354, 154] width 70 height 26
click at [336, 108] on span at bounding box center [334, 104] width 44 height 44
click at [341, 153] on input "text" at bounding box center [354, 154] width 70 height 26
type input "*******"
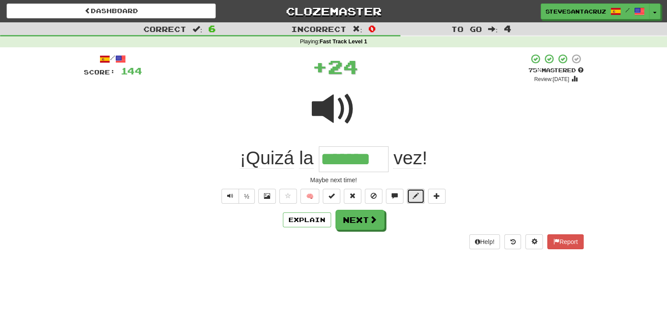
click at [410, 195] on button at bounding box center [416, 196] width 18 height 15
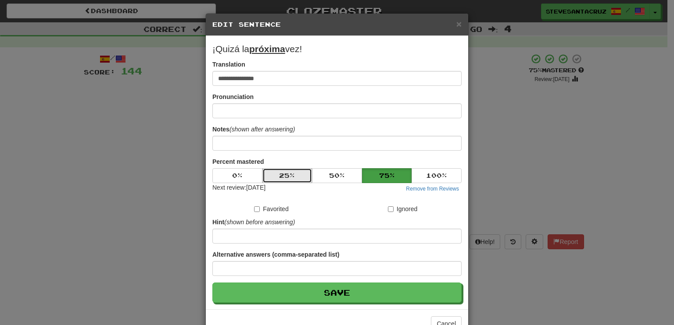
click at [283, 175] on button "25 %" at bounding box center [287, 175] width 50 height 15
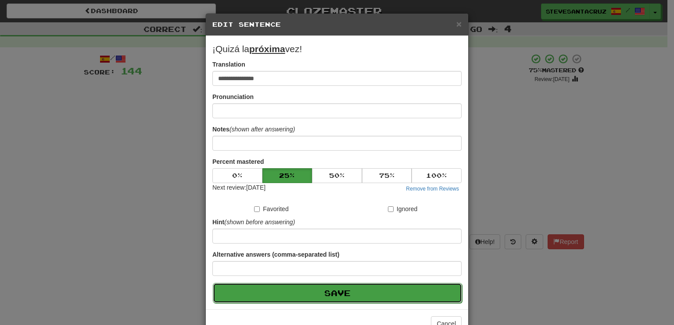
click at [329, 293] on button "Save" at bounding box center [337, 293] width 249 height 20
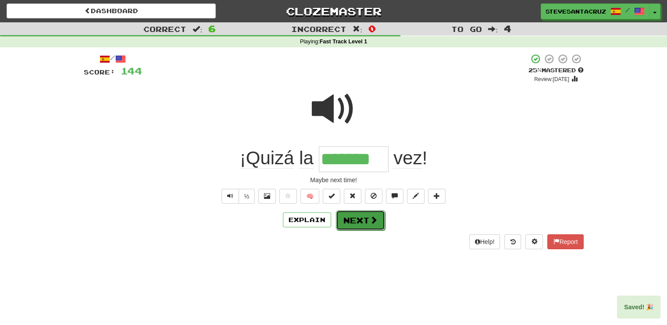
click at [353, 225] on button "Next" at bounding box center [360, 221] width 49 height 20
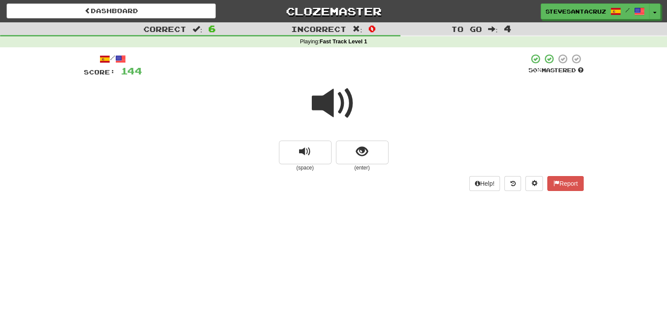
click at [328, 108] on span at bounding box center [334, 104] width 44 height 44
click at [353, 150] on button "show sentence" at bounding box center [362, 153] width 53 height 24
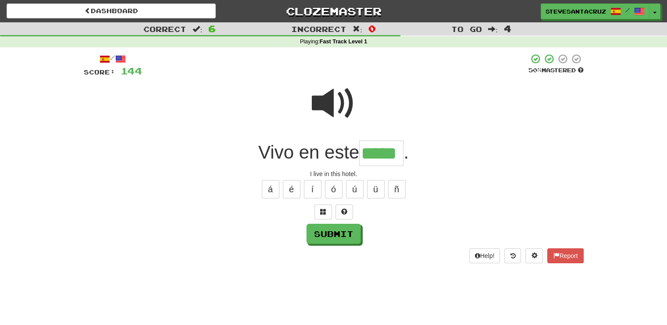
type input "*****"
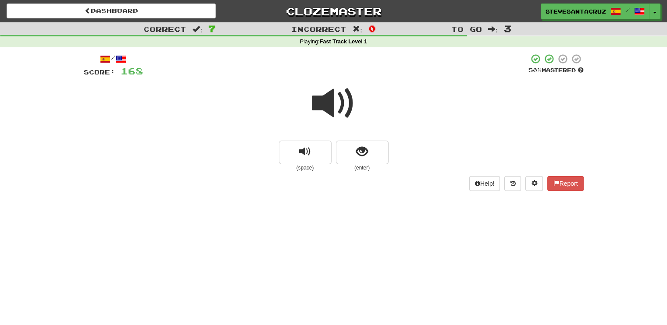
click at [333, 105] on span at bounding box center [334, 104] width 44 height 44
click at [316, 107] on span at bounding box center [334, 104] width 44 height 44
click at [333, 97] on span at bounding box center [334, 104] width 44 height 44
click at [326, 103] on span at bounding box center [334, 104] width 44 height 44
click at [373, 155] on button "show sentence" at bounding box center [362, 153] width 53 height 24
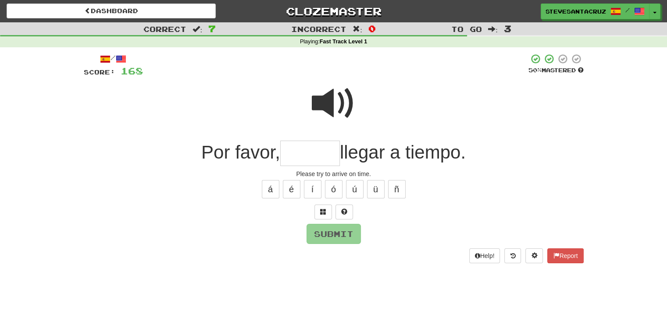
click at [303, 154] on input "text" at bounding box center [310, 154] width 60 height 26
type input "*******"
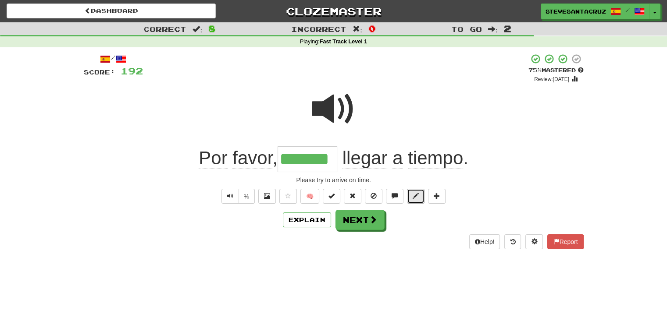
click at [418, 197] on span at bounding box center [416, 196] width 6 height 6
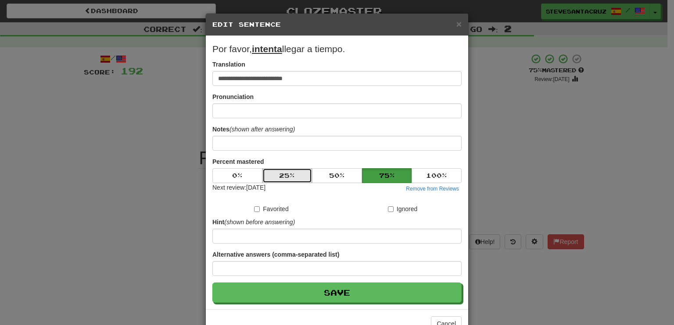
click at [290, 173] on button "25 %" at bounding box center [287, 175] width 50 height 15
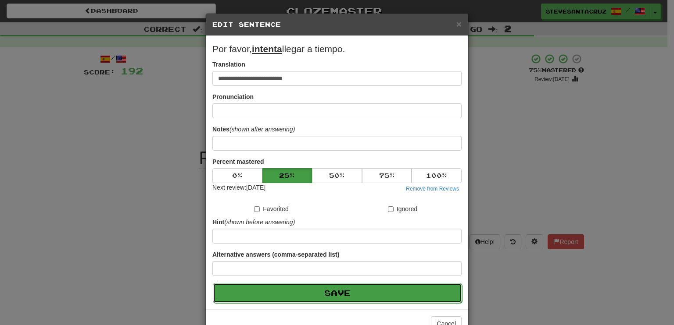
click at [334, 292] on button "Save" at bounding box center [337, 293] width 249 height 20
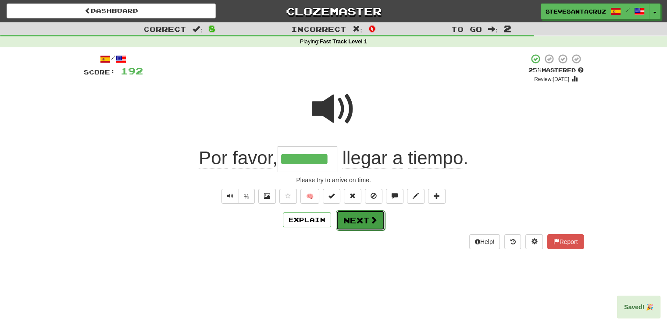
click at [357, 223] on button "Next" at bounding box center [360, 221] width 49 height 20
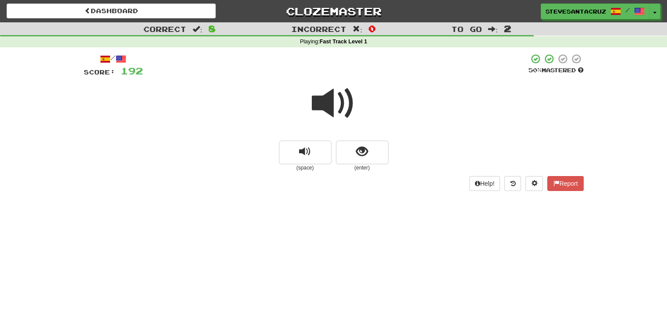
click at [331, 109] on span at bounding box center [334, 104] width 44 height 44
click at [368, 152] on button "show sentence" at bounding box center [362, 153] width 53 height 24
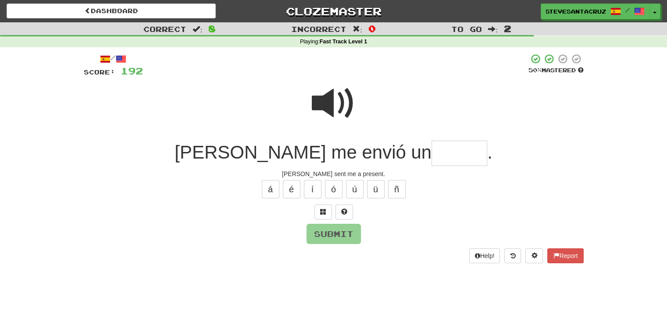
click at [432, 155] on input "text" at bounding box center [460, 154] width 56 height 26
type input "******"
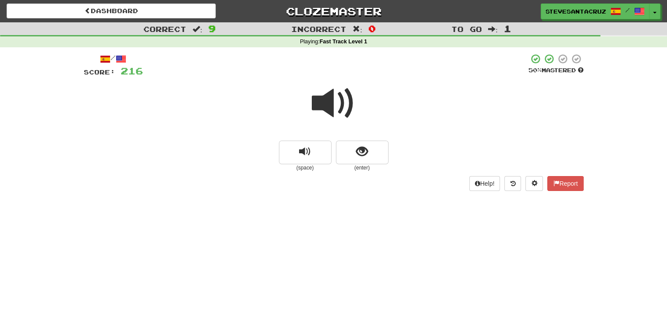
click at [329, 107] on span at bounding box center [334, 104] width 44 height 44
click at [356, 152] on span "show sentence" at bounding box center [362, 152] width 12 height 12
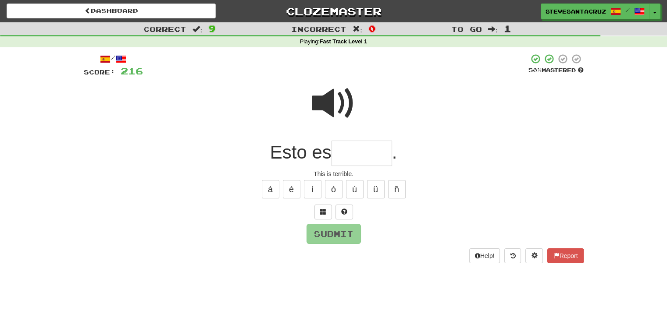
click at [356, 152] on input "text" at bounding box center [362, 154] width 61 height 26
type input "*"
type input "********"
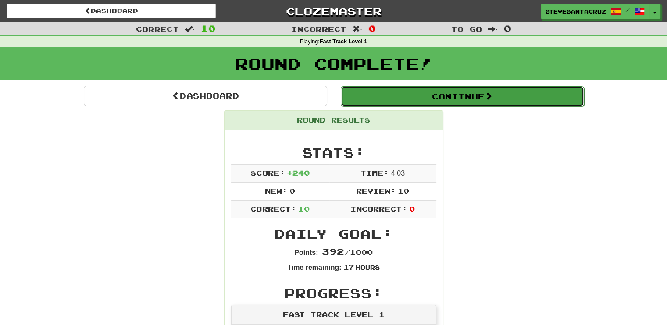
click at [468, 98] on button "Continue" at bounding box center [462, 96] width 243 height 20
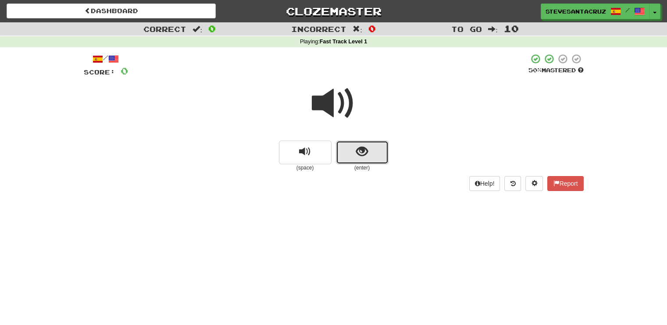
click at [364, 156] on span "show sentence" at bounding box center [362, 152] width 12 height 12
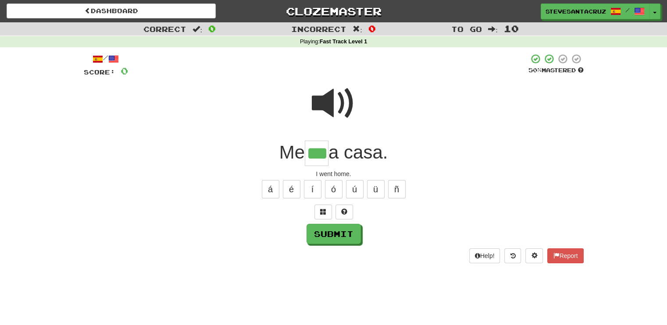
type input "***"
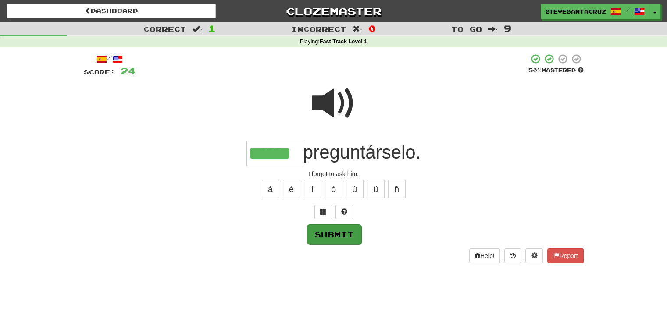
type input "******"
click at [339, 236] on button "Submit" at bounding box center [334, 235] width 54 height 20
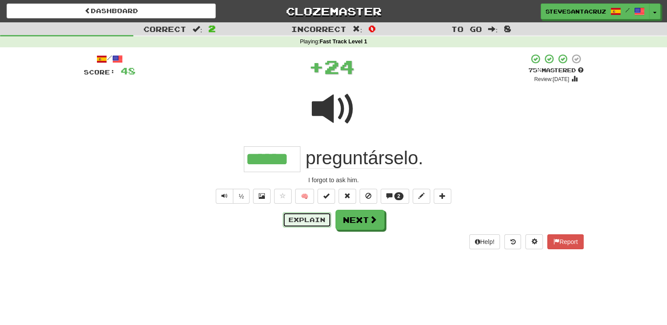
click at [314, 220] on button "Explain" at bounding box center [307, 220] width 48 height 15
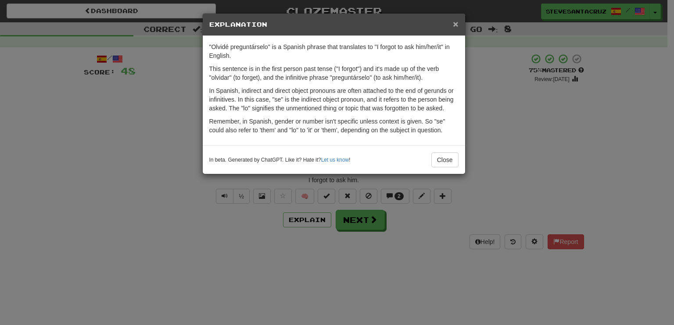
click at [455, 25] on span "×" at bounding box center [455, 24] width 5 height 10
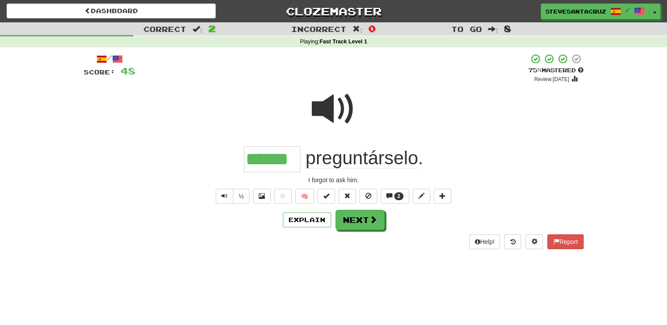
click at [501, 109] on div at bounding box center [334, 115] width 500 height 63
click at [359, 222] on button "Next" at bounding box center [360, 221] width 49 height 20
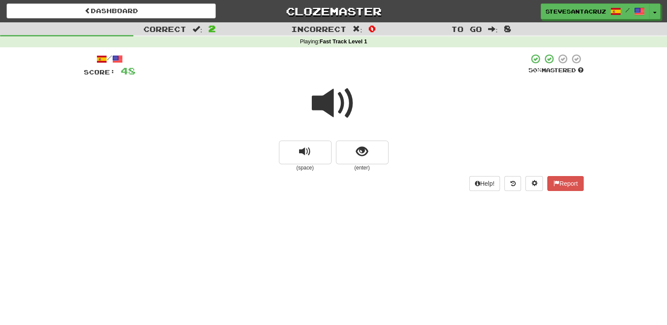
click at [193, 178] on div "Help! Report" at bounding box center [334, 183] width 500 height 15
click at [298, 156] on button "replay audio" at bounding box center [305, 153] width 53 height 24
click at [365, 154] on span "show sentence" at bounding box center [362, 152] width 12 height 12
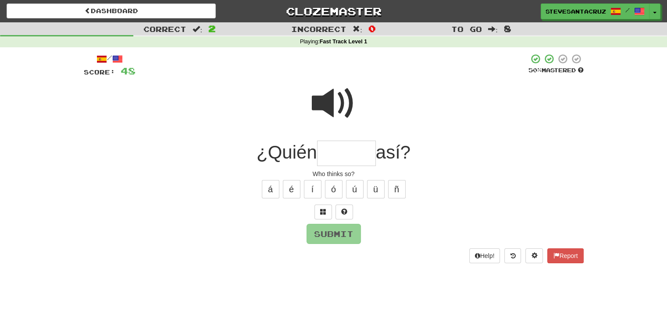
click at [361, 153] on input "text" at bounding box center [346, 154] width 59 height 26
type input "******"
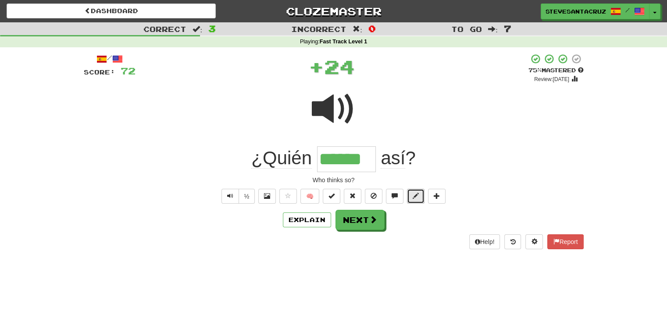
click at [413, 193] on span at bounding box center [416, 196] width 6 height 6
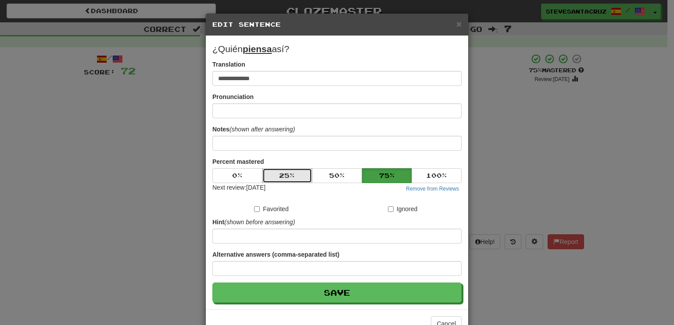
click at [291, 174] on button "25 %" at bounding box center [287, 175] width 50 height 15
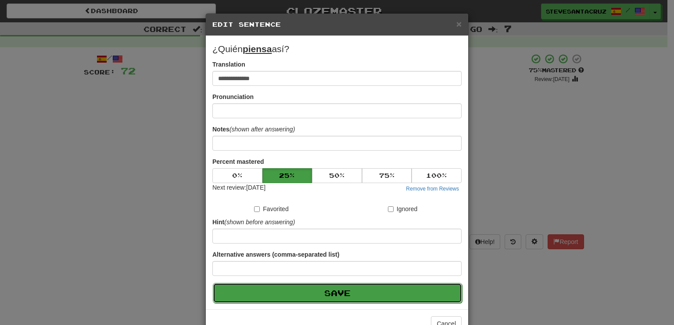
click at [336, 296] on button "Save" at bounding box center [337, 293] width 249 height 20
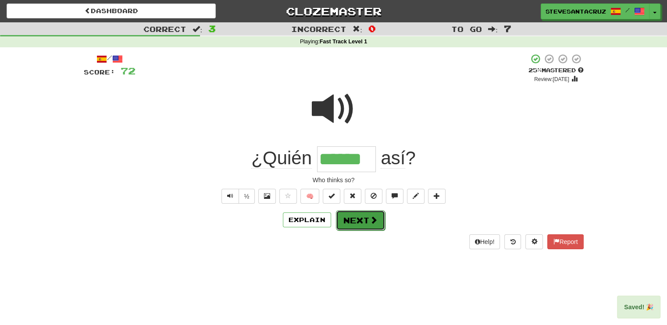
click at [364, 226] on button "Next" at bounding box center [360, 221] width 49 height 20
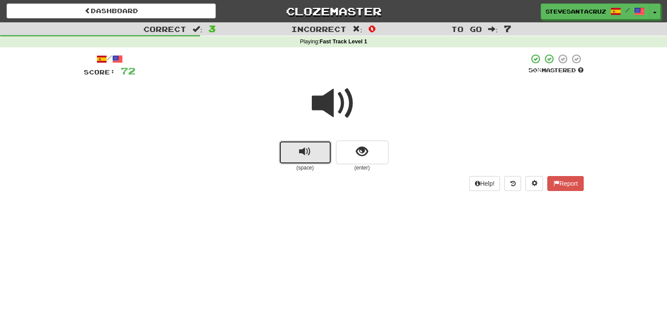
click at [295, 161] on button "replay audio" at bounding box center [305, 153] width 53 height 24
click at [295, 159] on button "replay audio" at bounding box center [305, 153] width 53 height 24
click at [365, 153] on span "show sentence" at bounding box center [362, 152] width 12 height 12
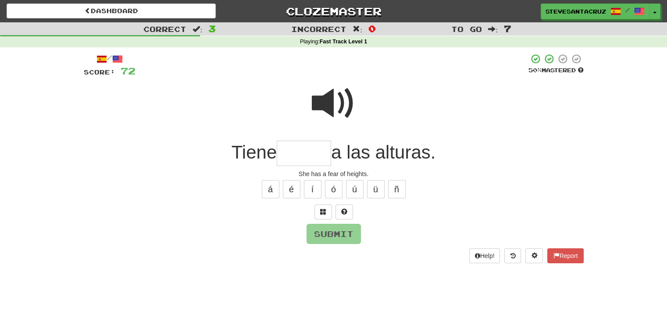
click at [295, 152] on input "text" at bounding box center [304, 154] width 54 height 26
type input "*****"
click at [344, 235] on button "Submit" at bounding box center [334, 235] width 54 height 20
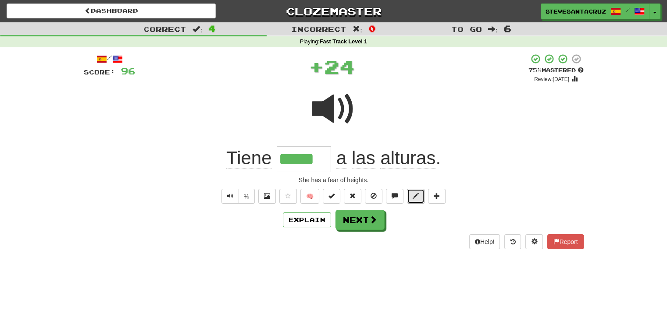
click at [414, 197] on span at bounding box center [416, 196] width 6 height 6
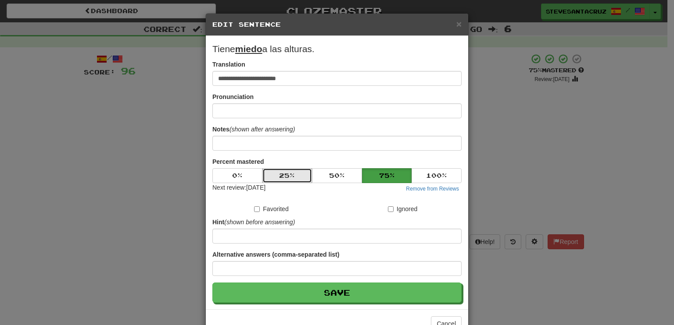
click at [278, 172] on button "25 %" at bounding box center [287, 175] width 50 height 15
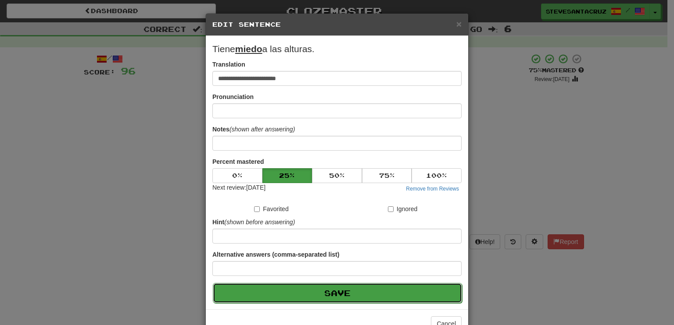
click at [321, 291] on button "Save" at bounding box center [337, 293] width 249 height 20
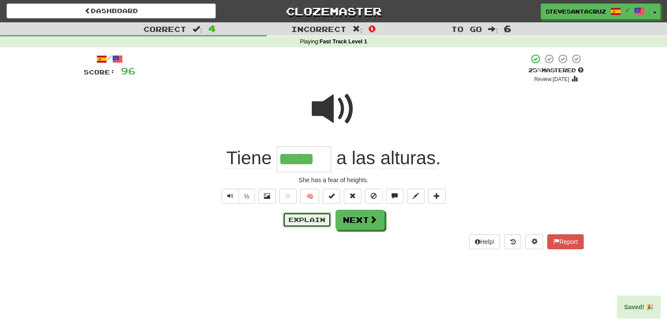
click at [307, 224] on button "Explain" at bounding box center [307, 220] width 48 height 15
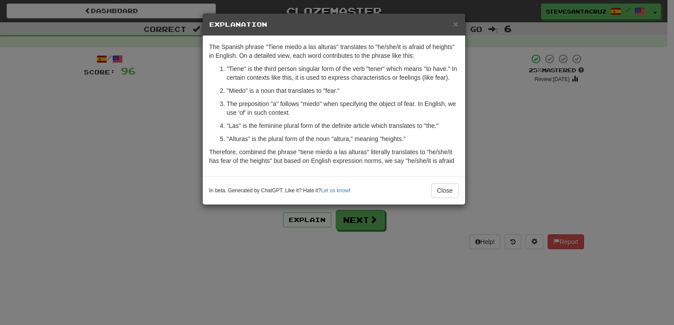
click at [307, 110] on p "The preposition "a" follows "miedo" when specifying the object of fear. In Engl…" at bounding box center [343, 109] width 232 height 18
click at [454, 25] on span "×" at bounding box center [455, 24] width 5 height 10
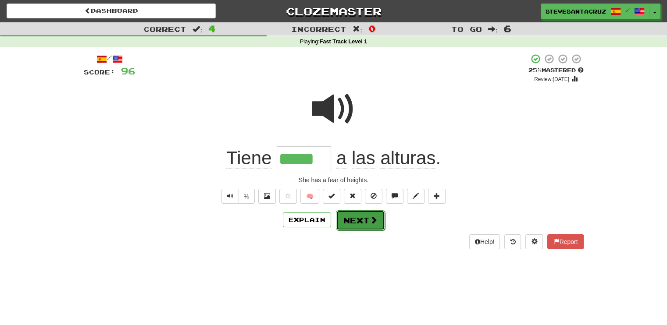
click at [375, 218] on span at bounding box center [374, 220] width 8 height 8
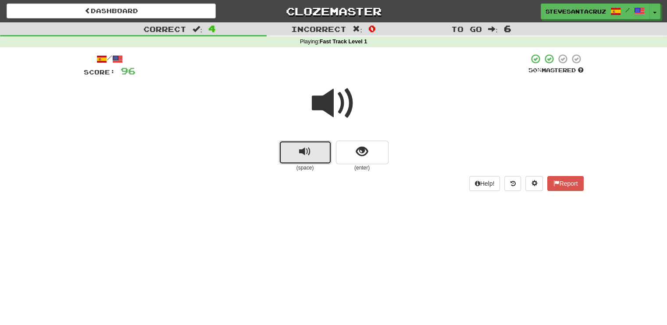
click at [304, 159] on button "replay audio" at bounding box center [305, 153] width 53 height 24
click at [302, 154] on span "replay audio" at bounding box center [305, 152] width 12 height 12
click at [375, 146] on button "show sentence" at bounding box center [362, 153] width 53 height 24
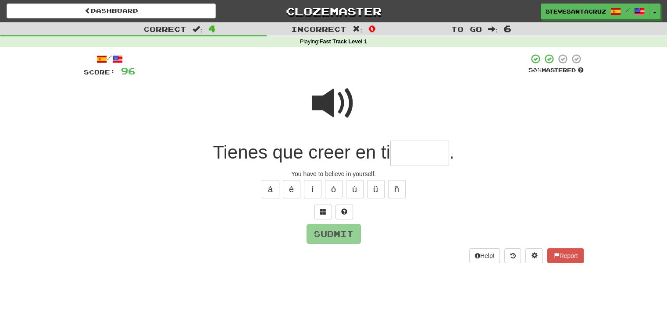
click at [415, 150] on input "text" at bounding box center [419, 154] width 59 height 26
type input "*****"
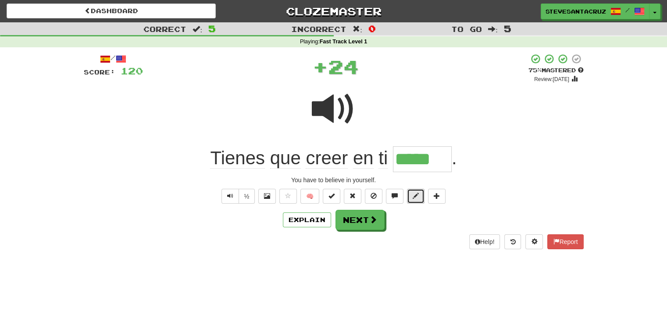
click at [417, 199] on span at bounding box center [416, 196] width 6 height 6
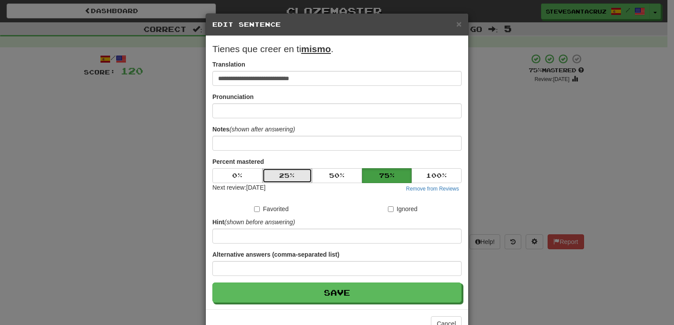
click at [293, 180] on button "25 %" at bounding box center [287, 175] width 50 height 15
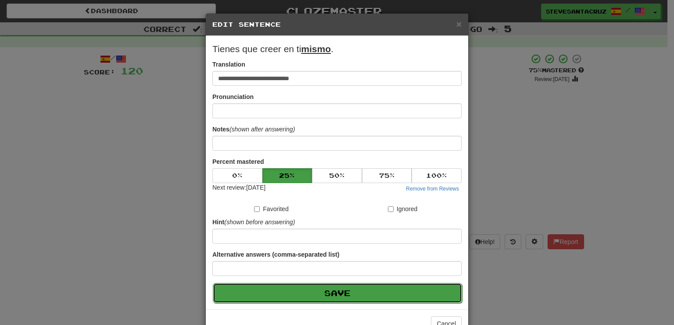
click at [329, 286] on button "Save" at bounding box center [337, 293] width 249 height 20
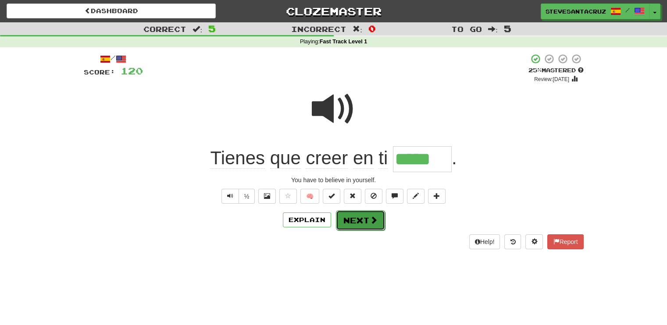
click at [364, 222] on button "Next" at bounding box center [360, 221] width 49 height 20
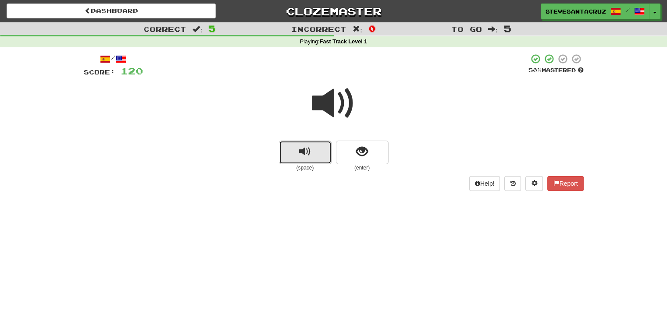
click at [304, 153] on span "replay audio" at bounding box center [305, 152] width 12 height 12
click at [332, 106] on span at bounding box center [334, 104] width 44 height 44
click at [364, 157] on span "show sentence" at bounding box center [362, 152] width 12 height 12
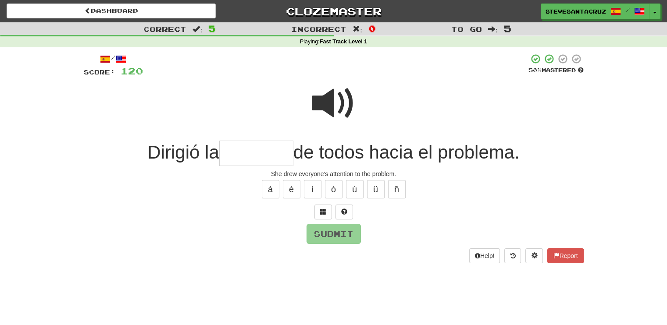
click at [331, 104] on span at bounding box center [334, 104] width 44 height 44
click at [250, 151] on input "text" at bounding box center [256, 154] width 74 height 26
type input "********"
click at [326, 99] on span at bounding box center [334, 104] width 44 height 44
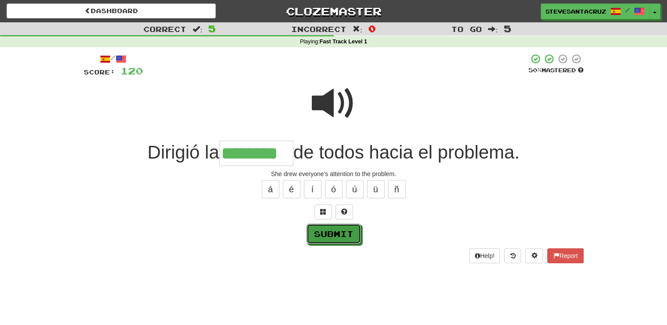
click at [329, 236] on button "Submit" at bounding box center [334, 234] width 54 height 20
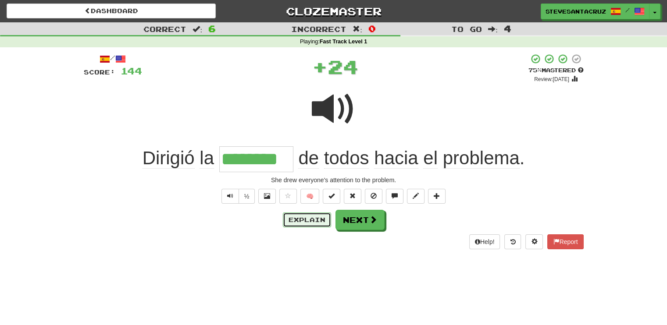
click at [313, 225] on button "Explain" at bounding box center [307, 220] width 48 height 15
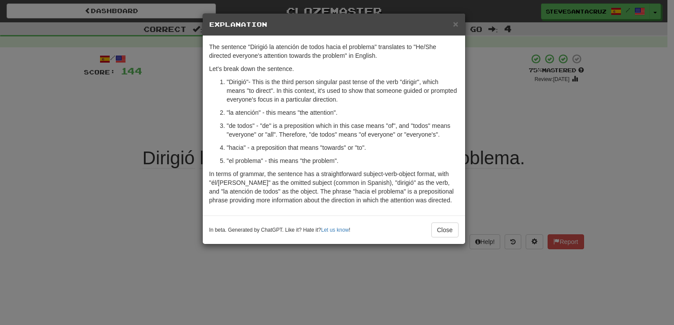
click at [356, 98] on p ""Dirigió"- This is the third person singular past tense of the verb "dirigir", …" at bounding box center [343, 91] width 232 height 26
click at [348, 102] on p ""Dirigió"- This is the third person singular past tense of the verb "dirigir", …" at bounding box center [343, 91] width 232 height 26
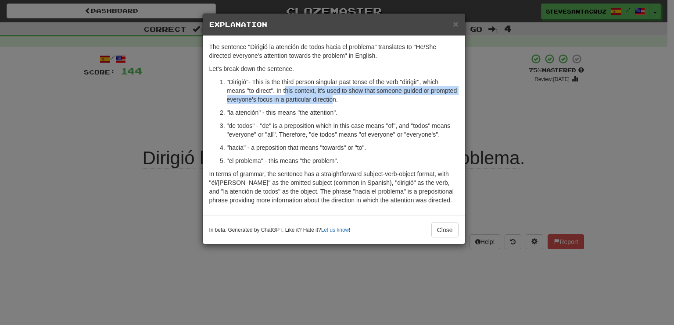
drag, startPoint x: 285, startPoint y: 90, endPoint x: 333, endPoint y: 100, distance: 48.9
click at [333, 100] on p ""Dirigió"- This is the third person singular past tense of the verb "dirigir", …" at bounding box center [343, 91] width 232 height 26
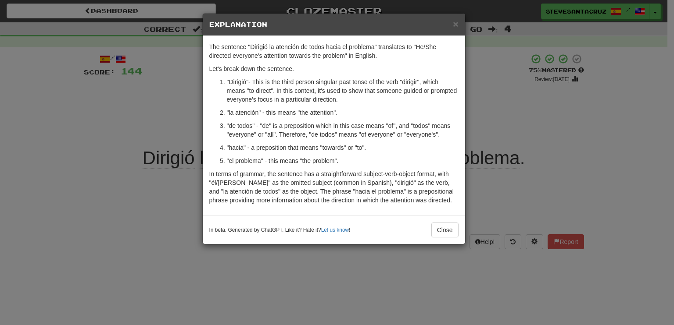
click at [335, 111] on p ""la atención" - this means "the attention"." at bounding box center [343, 112] width 232 height 9
click at [389, 147] on p ""hacia" - a preposition that means "towards" or "to"." at bounding box center [343, 147] width 232 height 9
click at [370, 163] on p ""el problema" - this means "the problem"." at bounding box center [343, 161] width 232 height 9
click at [456, 23] on span "×" at bounding box center [455, 24] width 5 height 10
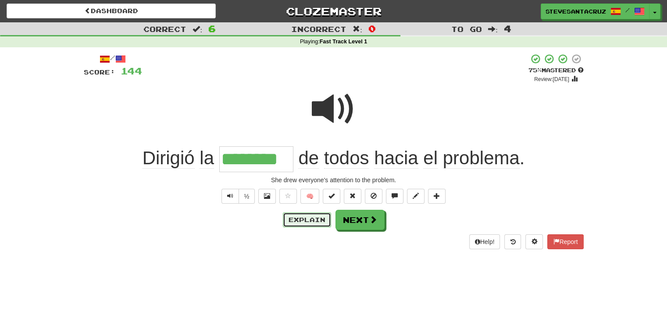
click at [311, 222] on button "Explain" at bounding box center [307, 220] width 48 height 15
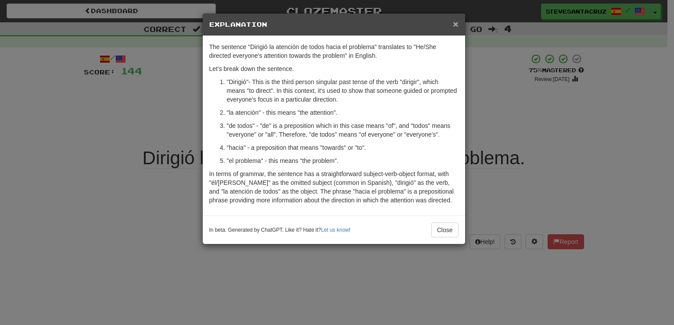
click at [457, 25] on span "×" at bounding box center [455, 24] width 5 height 10
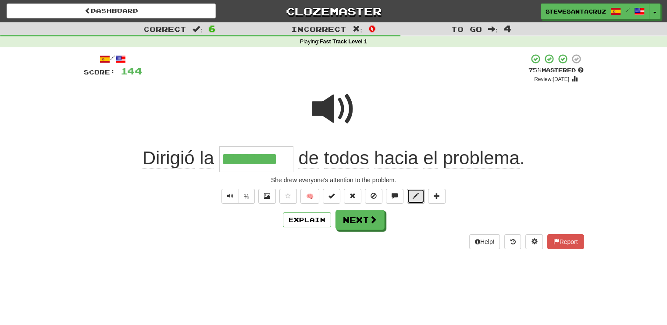
click at [414, 195] on span at bounding box center [416, 196] width 6 height 6
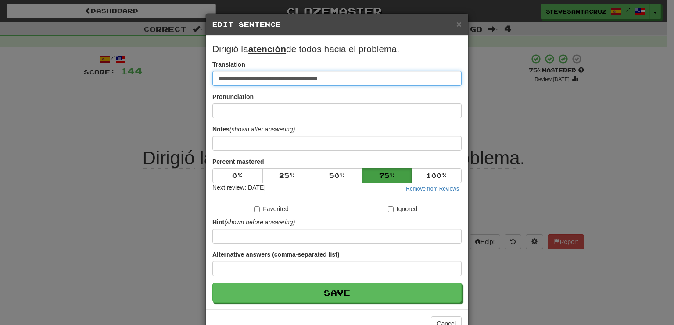
click at [303, 79] on input "**********" at bounding box center [336, 78] width 249 height 15
type input "**********"
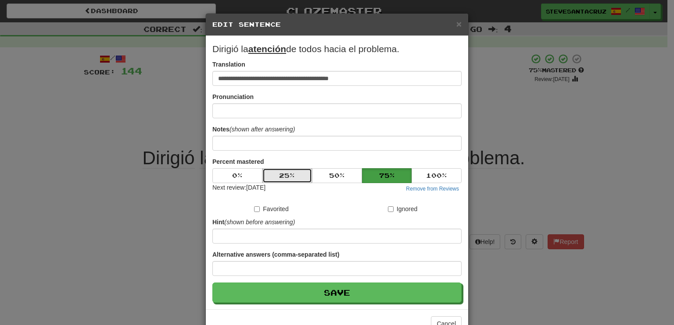
click at [293, 175] on button "25 %" at bounding box center [287, 175] width 50 height 15
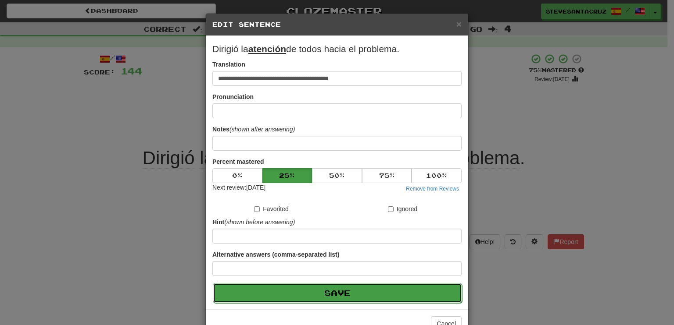
click at [335, 293] on button "Save" at bounding box center [337, 293] width 249 height 20
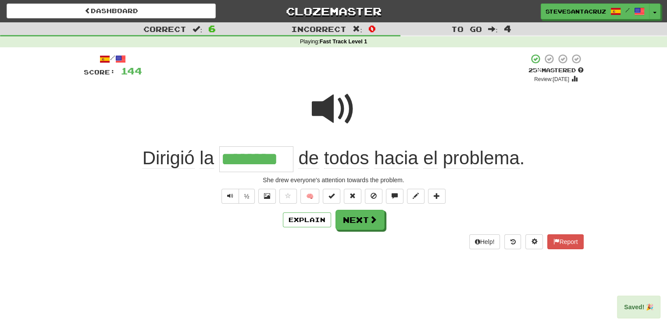
click at [334, 276] on div "Dashboard Clozemaster SteveSantaCruz / Toggle Dropdown Dashboard Leaderboard Ac…" at bounding box center [333, 162] width 667 height 325
click at [360, 225] on button "Next" at bounding box center [360, 221] width 49 height 20
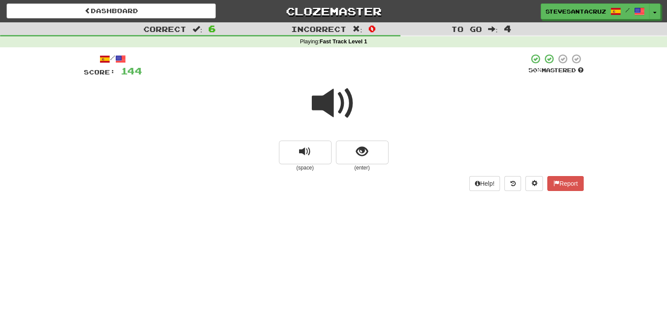
click at [337, 103] on span at bounding box center [334, 104] width 44 height 44
click at [359, 150] on span "show sentence" at bounding box center [362, 152] width 12 height 12
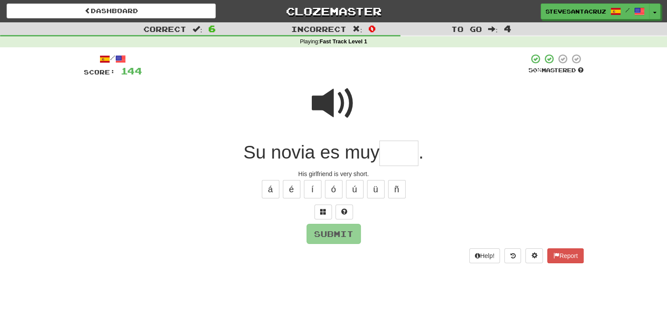
click at [402, 153] on input "text" at bounding box center [398, 154] width 39 height 26
type input "****"
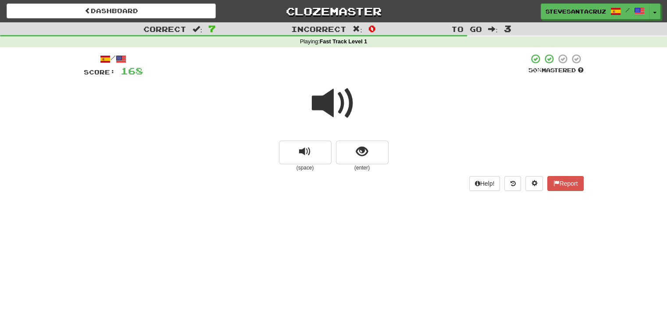
click at [333, 104] on span at bounding box center [334, 104] width 44 height 44
click at [370, 152] on button "show sentence" at bounding box center [362, 153] width 53 height 24
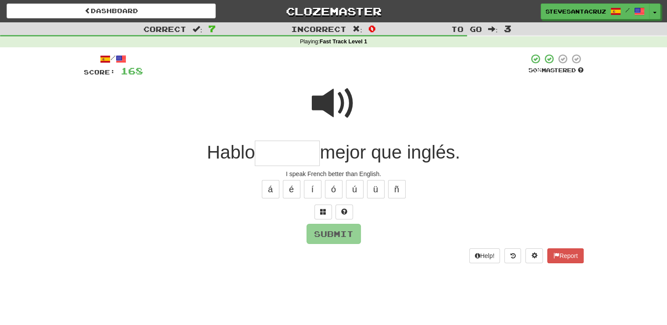
click at [295, 138] on div at bounding box center [334, 109] width 500 height 63
click at [293, 141] on input "text" at bounding box center [287, 154] width 65 height 26
type input "*******"
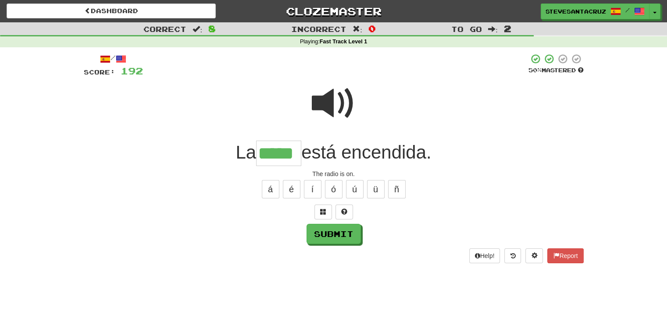
type input "*****"
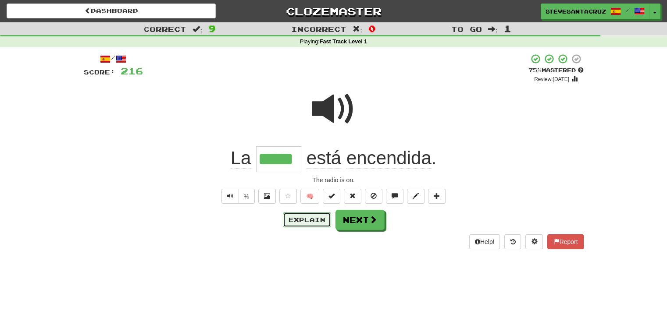
click at [302, 217] on button "Explain" at bounding box center [307, 220] width 48 height 15
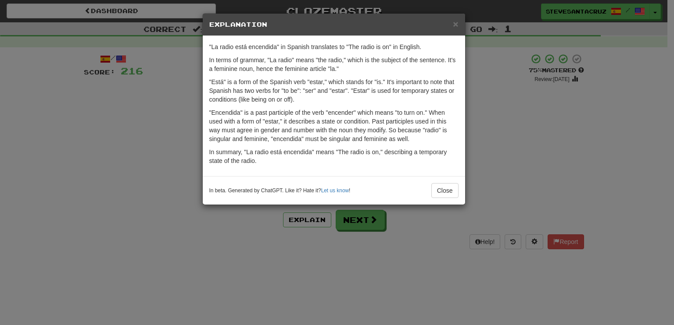
click at [278, 133] on p ""Encendida" is a past participle of the verb "encender" which means "to turn on…" at bounding box center [333, 125] width 249 height 35
click at [412, 135] on p ""Encendida" is a past participle of the verb "encender" which means "to turn on…" at bounding box center [333, 125] width 249 height 35
click at [453, 24] on span "×" at bounding box center [455, 24] width 5 height 10
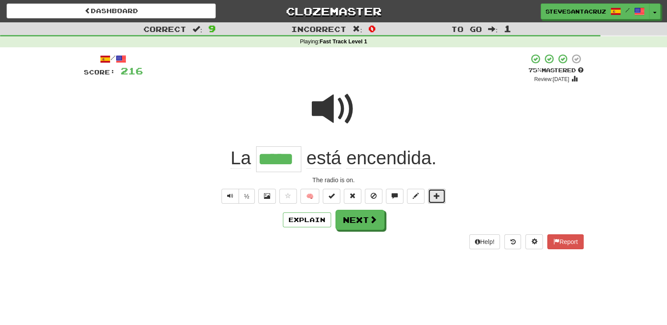
click at [437, 196] on span at bounding box center [437, 196] width 6 height 6
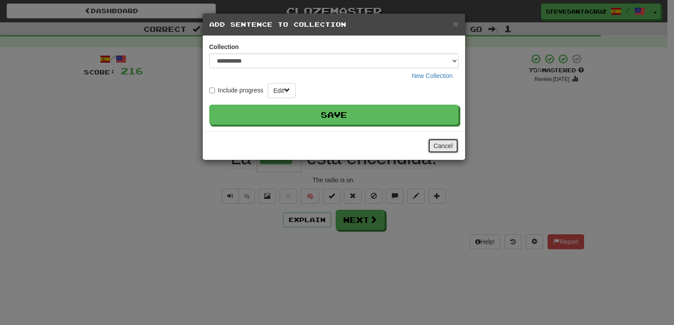
click at [436, 146] on button "Cancel" at bounding box center [443, 146] width 31 height 15
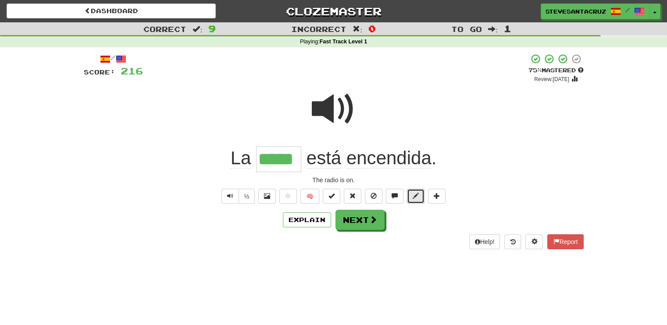
click at [419, 197] on button at bounding box center [416, 196] width 18 height 15
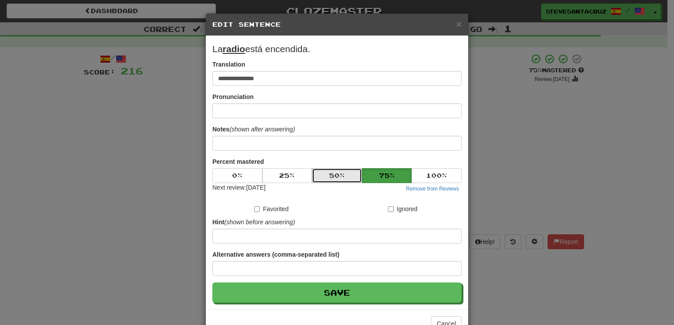
click at [330, 175] on button "50 %" at bounding box center [337, 175] width 50 height 15
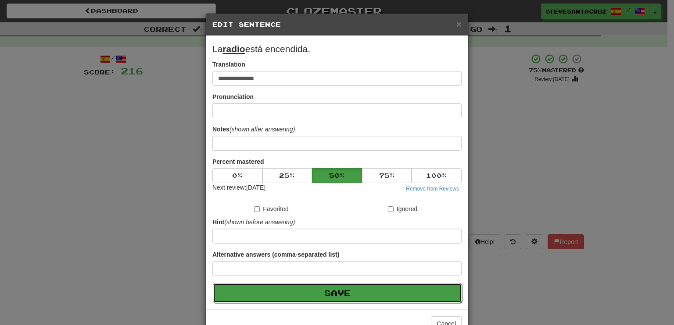
click at [336, 291] on button "Save" at bounding box center [337, 293] width 249 height 20
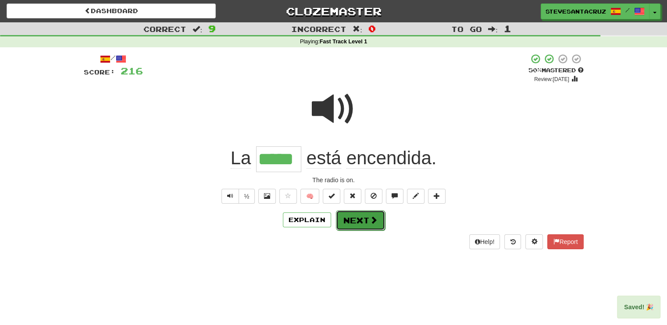
click at [354, 225] on button "Next" at bounding box center [360, 221] width 49 height 20
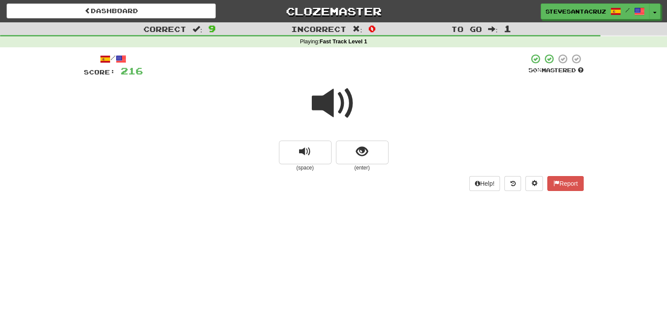
click at [331, 101] on span at bounding box center [334, 104] width 44 height 44
click at [353, 156] on button "show sentence" at bounding box center [362, 153] width 53 height 24
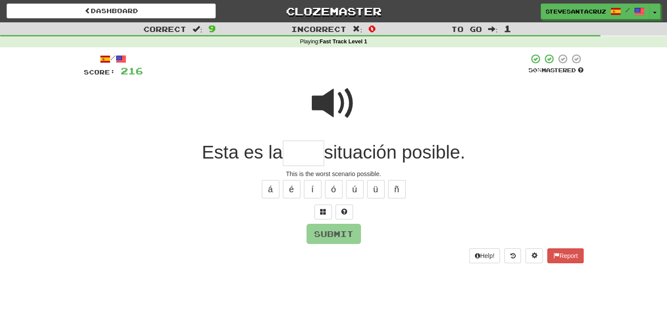
click at [313, 156] on input "text" at bounding box center [303, 154] width 41 height 26
type input "****"
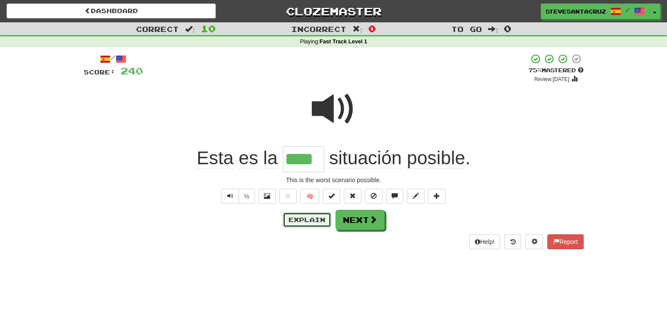
click at [297, 220] on button "Explain" at bounding box center [307, 220] width 48 height 15
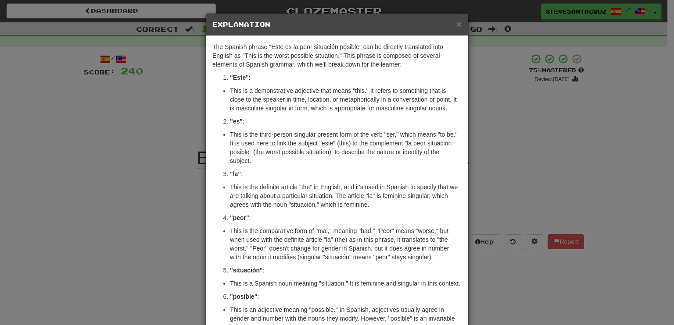
click at [367, 207] on li "This is the definite article "the" in English, and it's used in Spanish to spec…" at bounding box center [346, 196] width 232 height 26
click at [368, 204] on li "This is the definite article "the" in English, and it's used in Spanish to spec…" at bounding box center [346, 196] width 232 height 26
click at [456, 25] on span "×" at bounding box center [458, 24] width 5 height 10
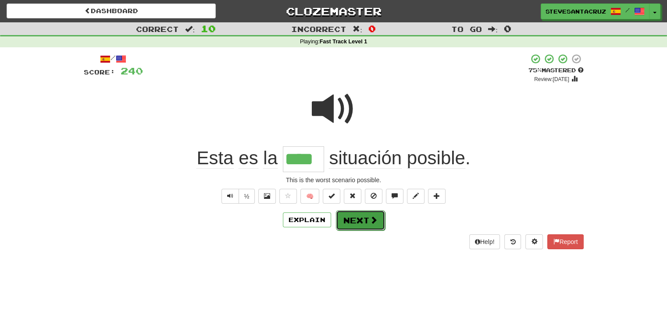
click at [360, 219] on button "Next" at bounding box center [360, 221] width 49 height 20
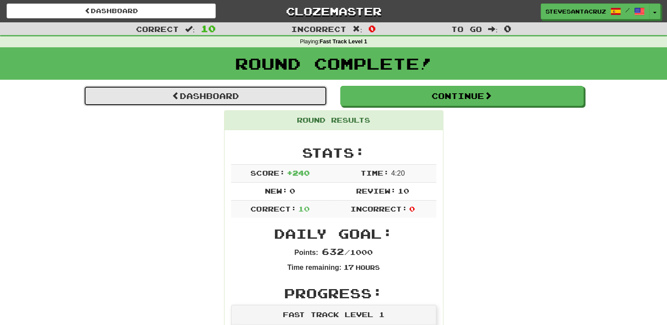
click at [229, 95] on link "Dashboard" at bounding box center [205, 96] width 243 height 20
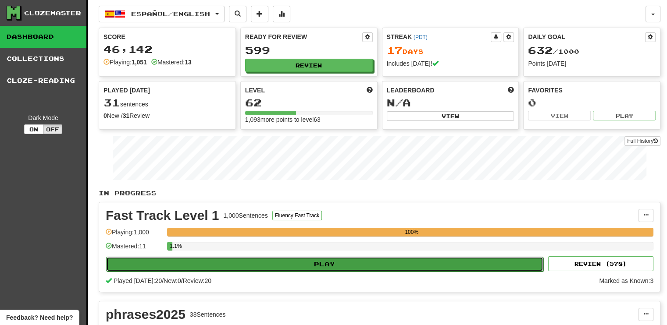
click at [372, 260] on button "Play" at bounding box center [324, 264] width 437 height 15
select select "**"
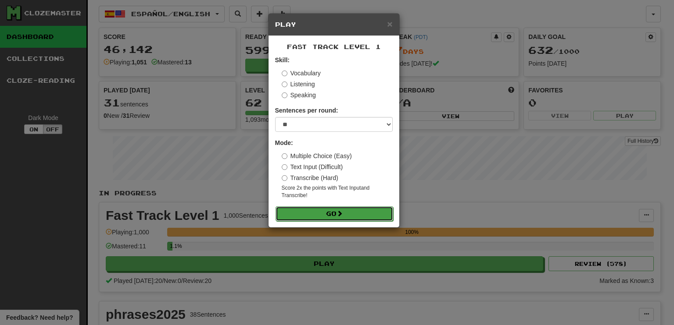
click at [343, 214] on span at bounding box center [339, 214] width 6 height 6
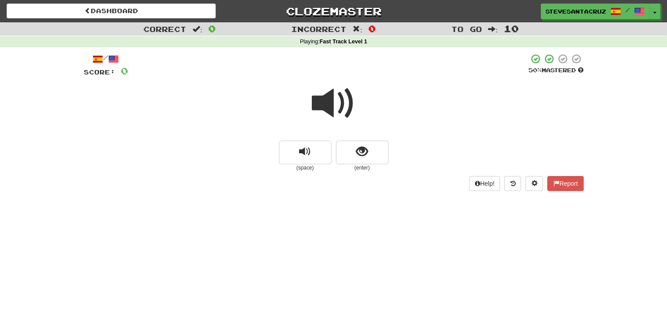
click at [327, 107] on span at bounding box center [334, 104] width 44 height 44
click at [354, 152] on button "show sentence" at bounding box center [362, 153] width 53 height 24
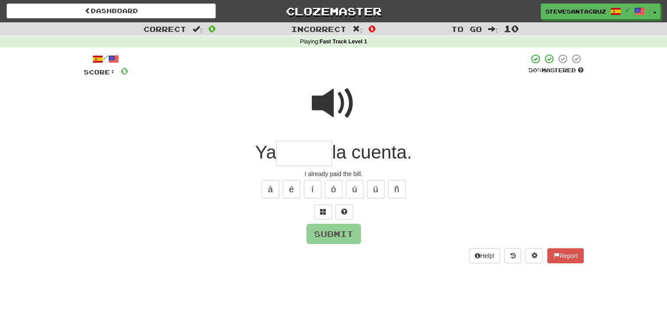
click at [316, 150] on input "text" at bounding box center [304, 154] width 56 height 26
type input "*****"
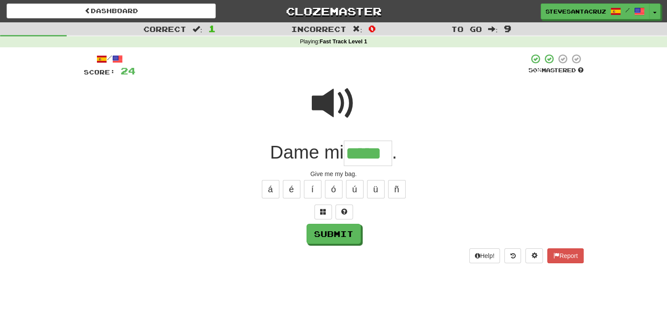
type input "*****"
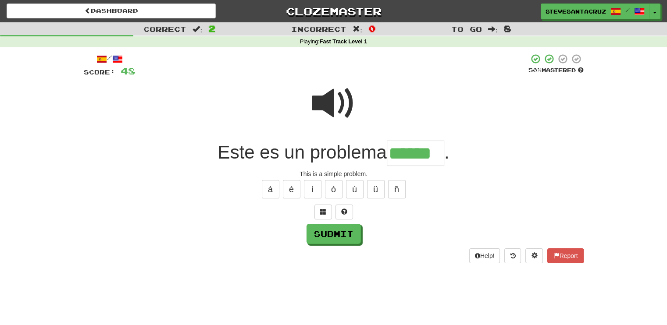
type input "******"
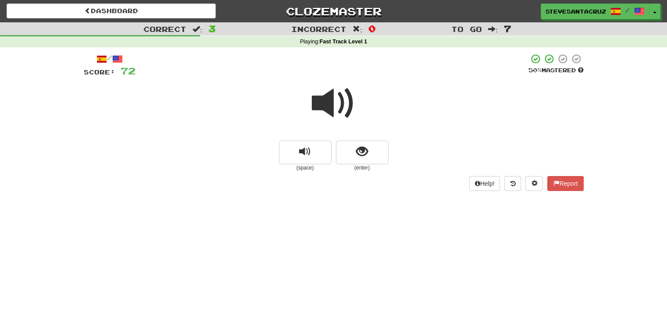
click at [330, 100] on span at bounding box center [334, 104] width 44 height 44
click at [361, 154] on span "show sentence" at bounding box center [362, 152] width 12 height 12
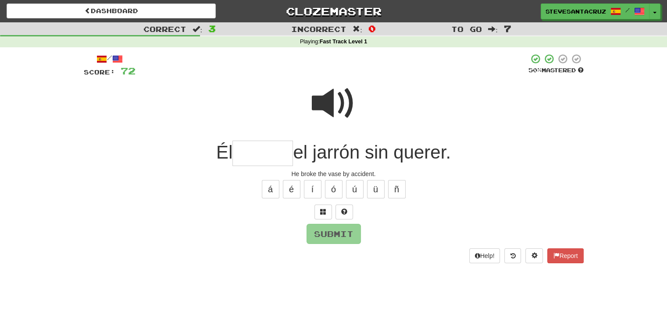
click at [279, 154] on input "text" at bounding box center [262, 154] width 61 height 26
type input "******"
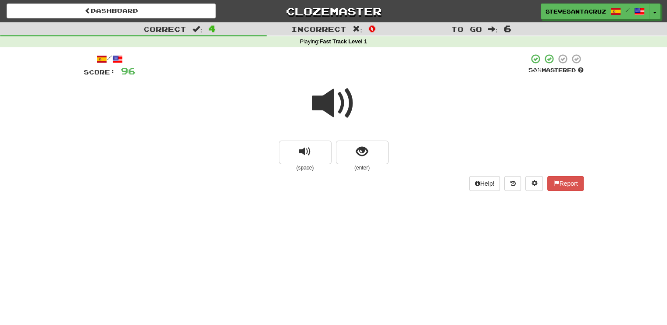
click at [327, 105] on span at bounding box center [334, 104] width 44 height 44
click at [326, 103] on span at bounding box center [334, 104] width 44 height 44
click at [358, 154] on span "show sentence" at bounding box center [362, 152] width 12 height 12
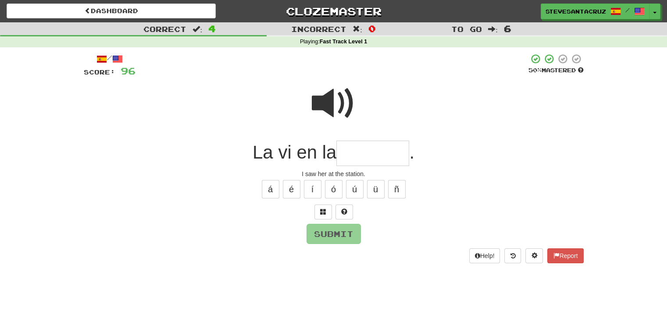
click at [379, 154] on input "text" at bounding box center [372, 154] width 73 height 26
type input "********"
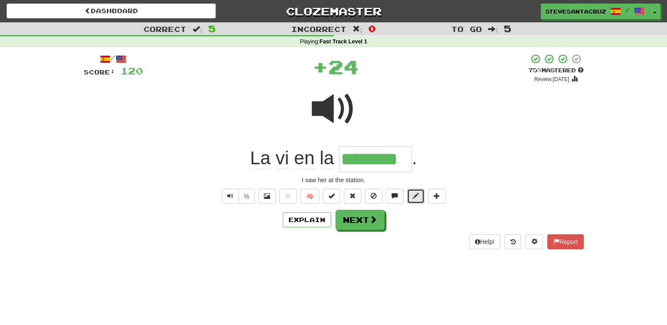
click at [415, 195] on span at bounding box center [416, 196] width 6 height 6
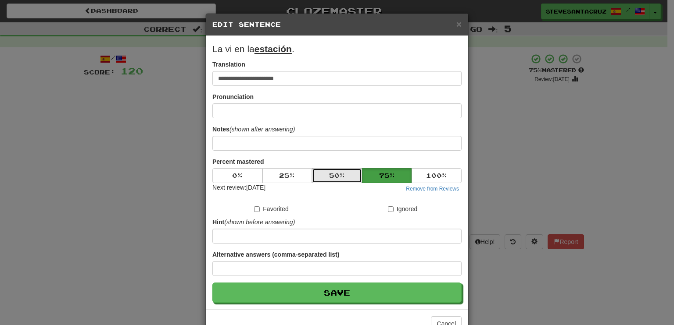
click at [340, 173] on button "50 %" at bounding box center [337, 175] width 50 height 15
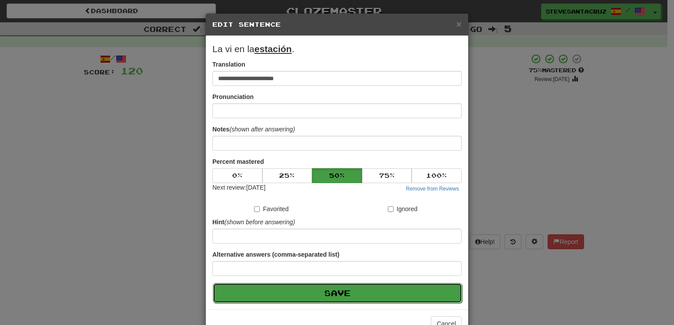
click at [337, 291] on button "Save" at bounding box center [337, 293] width 249 height 20
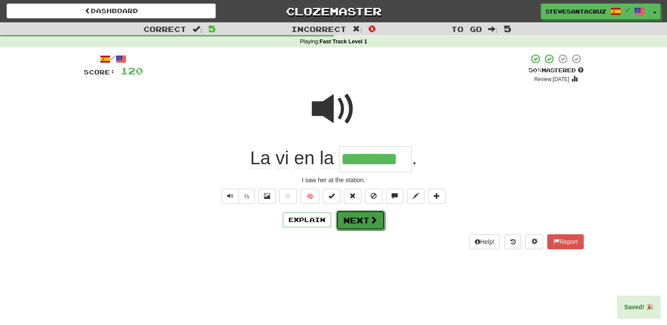
click at [359, 220] on button "Next" at bounding box center [360, 221] width 49 height 20
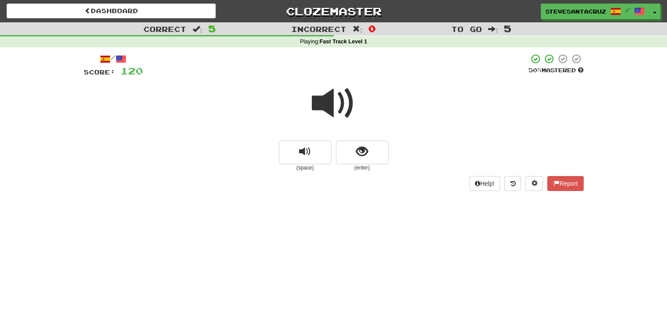
click at [331, 101] on span at bounding box center [334, 104] width 44 height 44
click at [331, 105] on span at bounding box center [334, 104] width 44 height 44
click at [332, 102] on span at bounding box center [334, 104] width 44 height 44
click at [326, 103] on span at bounding box center [334, 104] width 44 height 44
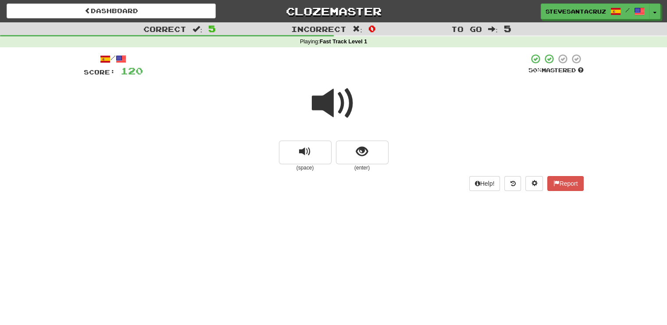
click at [325, 104] on span at bounding box center [334, 104] width 44 height 44
click at [363, 157] on span "show sentence" at bounding box center [362, 152] width 12 height 12
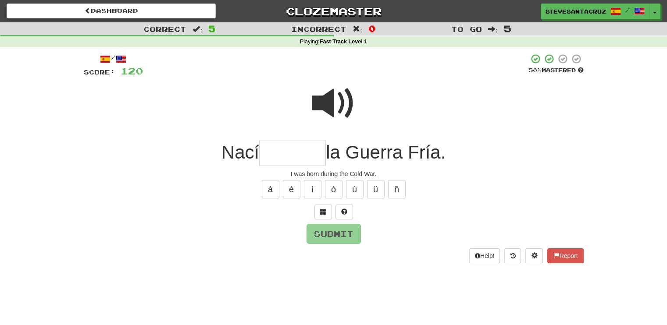
click at [309, 159] on input "text" at bounding box center [292, 154] width 67 height 26
type input "*******"
click at [326, 236] on button "Submit" at bounding box center [334, 235] width 54 height 20
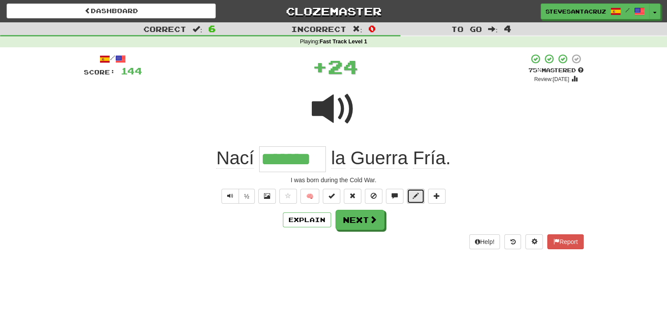
click at [414, 198] on span at bounding box center [416, 196] width 6 height 6
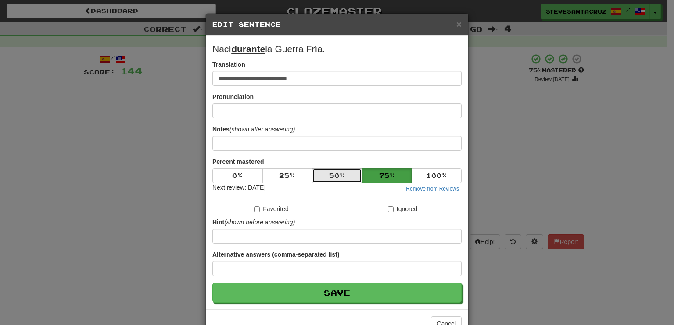
click at [342, 175] on button "50 %" at bounding box center [337, 175] width 50 height 15
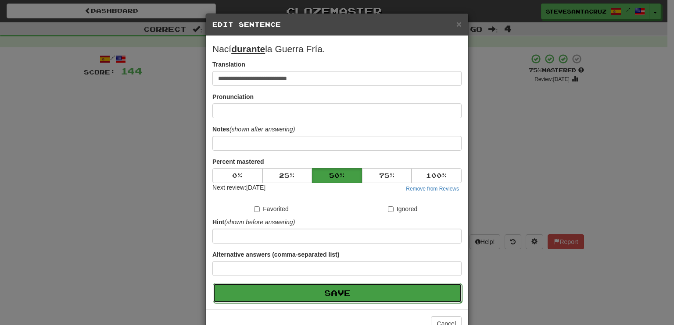
click at [340, 292] on button "Save" at bounding box center [337, 293] width 249 height 20
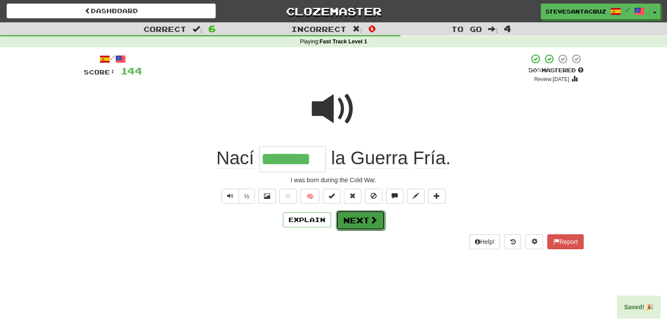
click at [369, 226] on button "Next" at bounding box center [360, 221] width 49 height 20
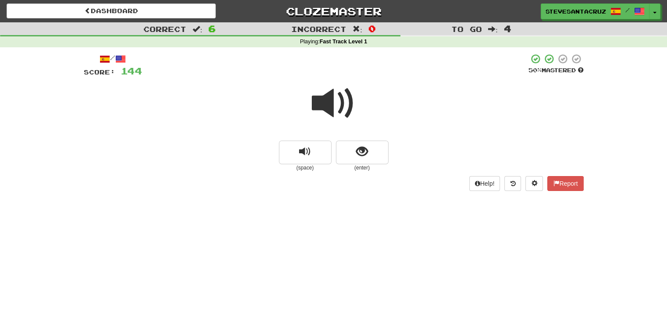
click at [330, 108] on span at bounding box center [334, 104] width 44 height 44
click at [355, 150] on button "show sentence" at bounding box center [362, 153] width 53 height 24
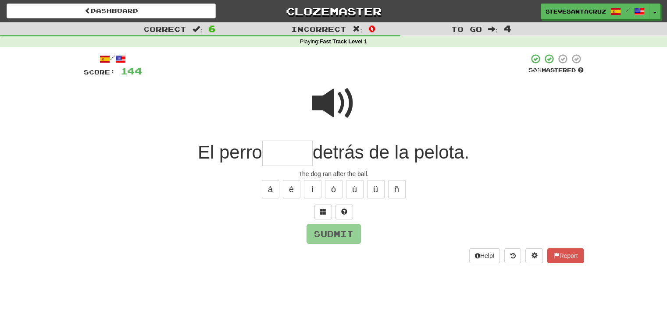
click at [302, 150] on input "text" at bounding box center [287, 154] width 50 height 26
type input "******"
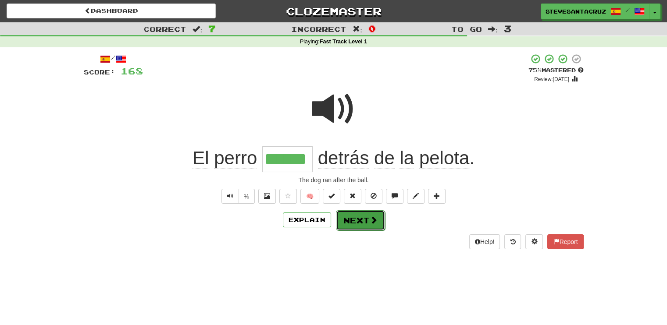
click at [366, 219] on button "Next" at bounding box center [360, 221] width 49 height 20
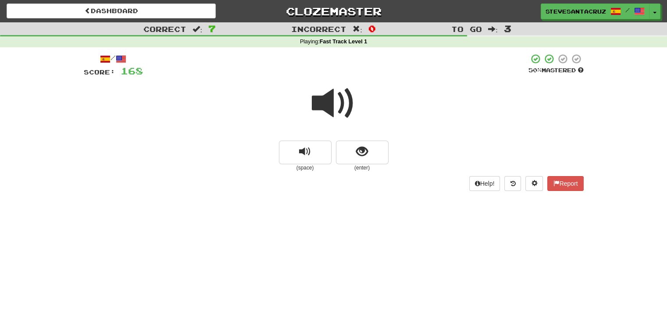
click at [321, 103] on span at bounding box center [334, 104] width 44 height 44
click at [351, 149] on button "show sentence" at bounding box center [362, 153] width 53 height 24
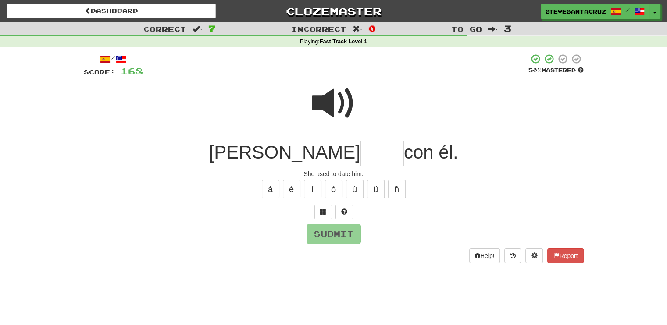
click at [361, 150] on input "text" at bounding box center [382, 154] width 43 height 26
type input "*****"
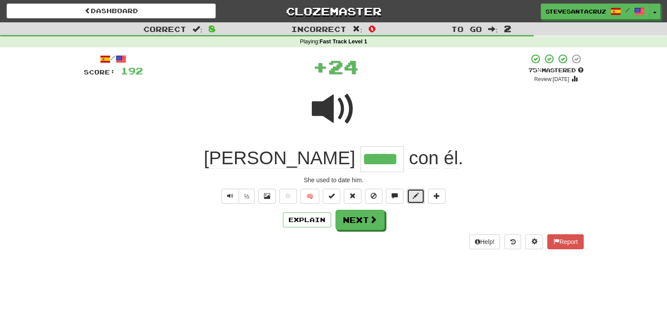
click at [417, 197] on span at bounding box center [416, 196] width 6 height 6
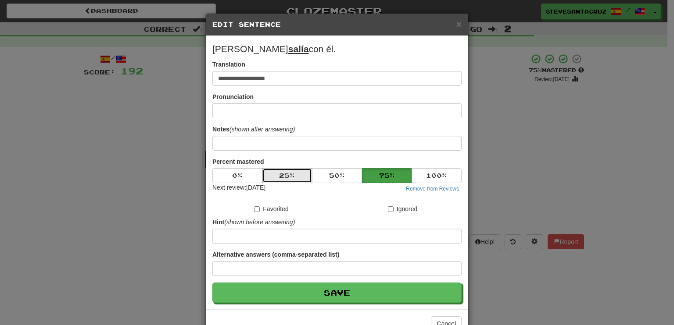
click at [295, 175] on button "25 %" at bounding box center [287, 175] width 50 height 15
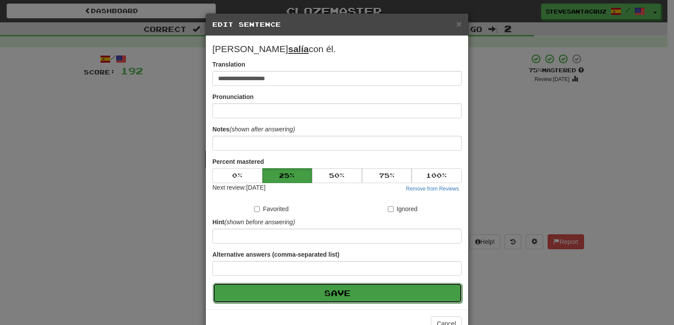
click at [324, 296] on button "Save" at bounding box center [337, 293] width 249 height 20
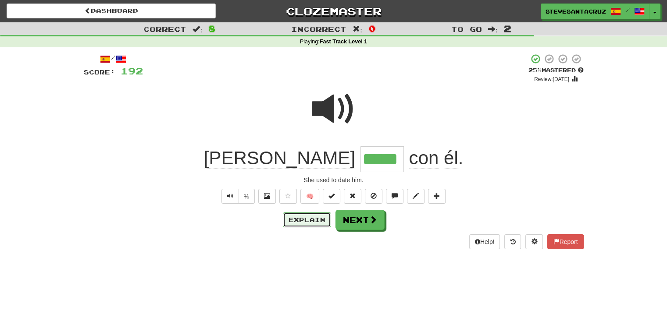
click at [303, 224] on button "Explain" at bounding box center [307, 220] width 48 height 15
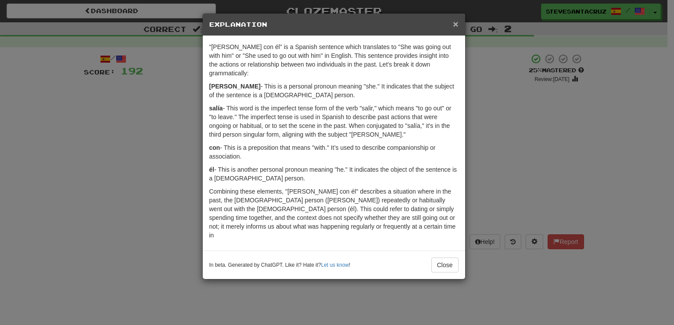
click at [456, 25] on span "×" at bounding box center [455, 24] width 5 height 10
click at [456, 25] on div "× Explanation "Ella salía con él" is a Spanish sentence which translates to "Sh…" at bounding box center [333, 146] width 263 height 267
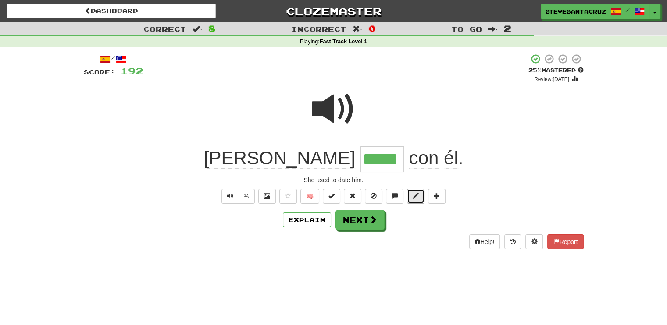
click at [412, 195] on button at bounding box center [416, 196] width 18 height 15
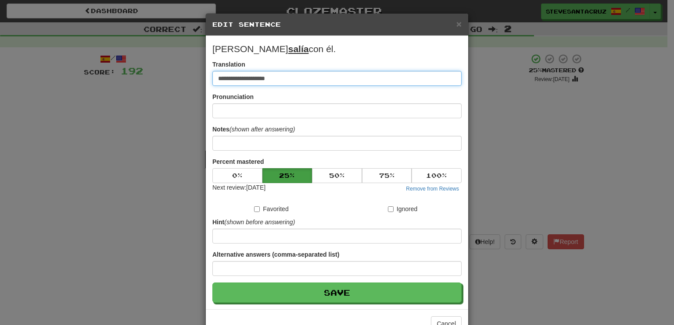
click at [259, 80] on input "**********" at bounding box center [336, 78] width 249 height 15
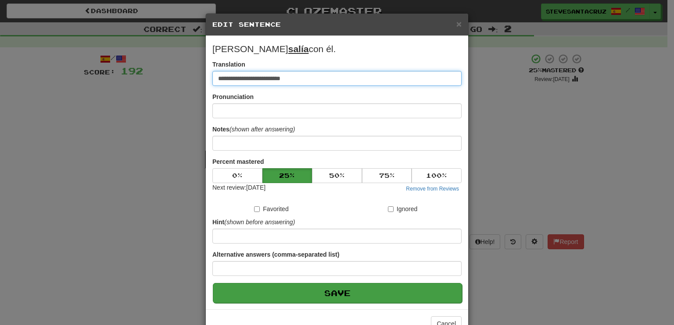
type input "**********"
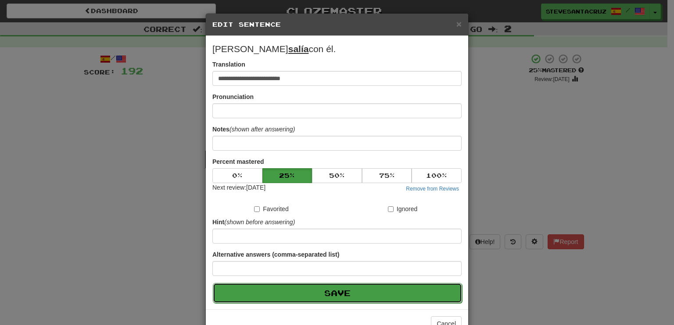
click at [323, 295] on button "Save" at bounding box center [337, 293] width 249 height 20
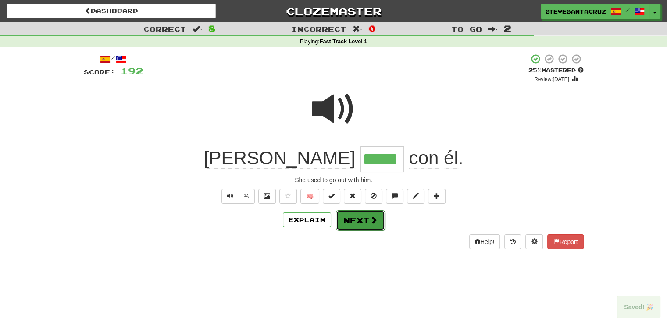
click at [365, 225] on button "Next" at bounding box center [360, 221] width 49 height 20
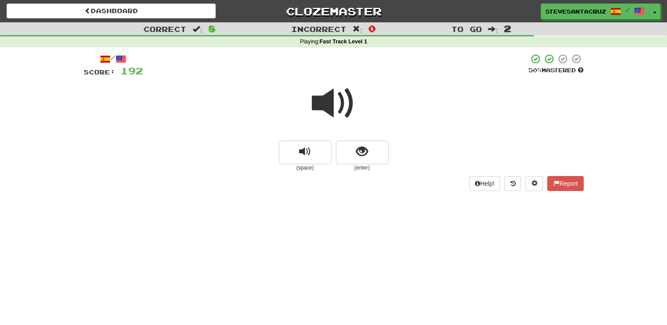
click at [325, 109] on span at bounding box center [334, 104] width 44 height 44
click at [328, 106] on span at bounding box center [334, 104] width 44 height 44
click at [377, 154] on button "show sentence" at bounding box center [362, 153] width 53 height 24
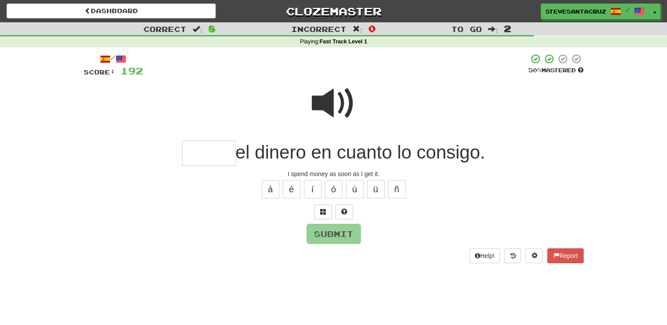
click at [223, 148] on input "text" at bounding box center [209, 154] width 54 height 26
type input "*****"
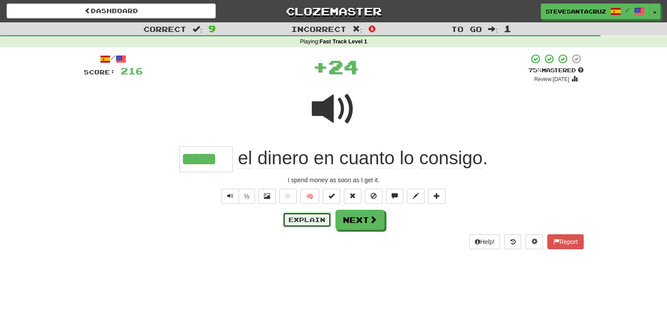
click at [301, 220] on button "Explain" at bounding box center [307, 220] width 48 height 15
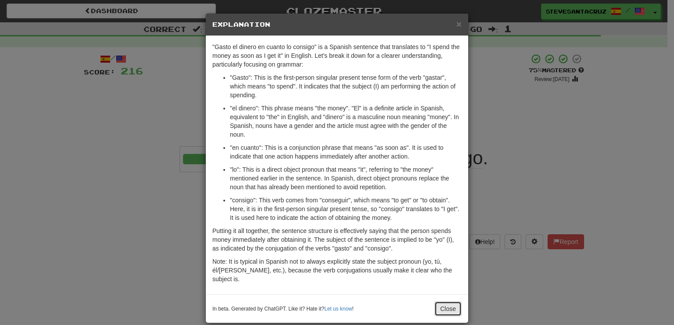
click at [442, 302] on button "Close" at bounding box center [447, 309] width 27 height 15
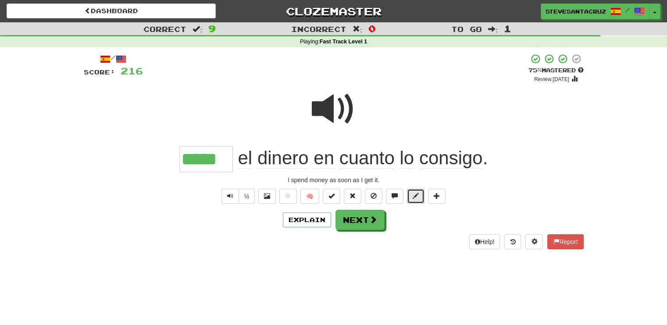
click at [418, 198] on span at bounding box center [416, 196] width 6 height 6
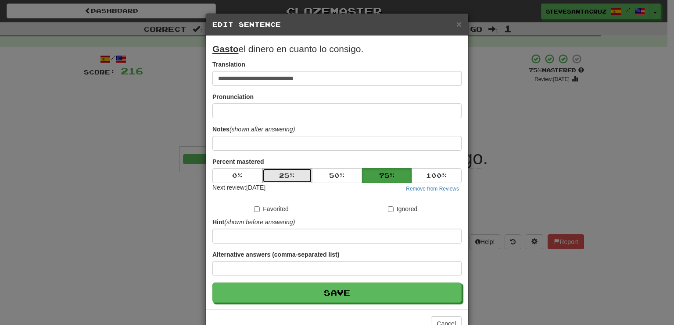
click at [296, 179] on button "25 %" at bounding box center [287, 175] width 50 height 15
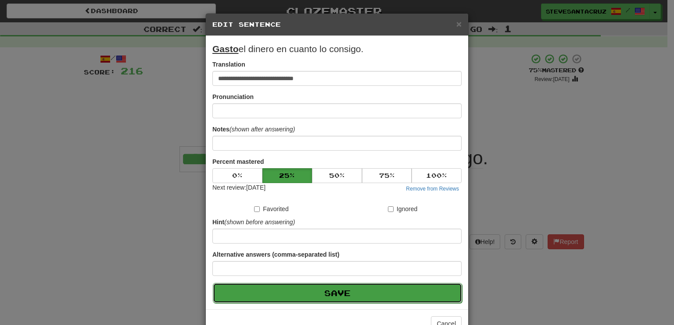
click at [339, 293] on button "Save" at bounding box center [337, 293] width 249 height 20
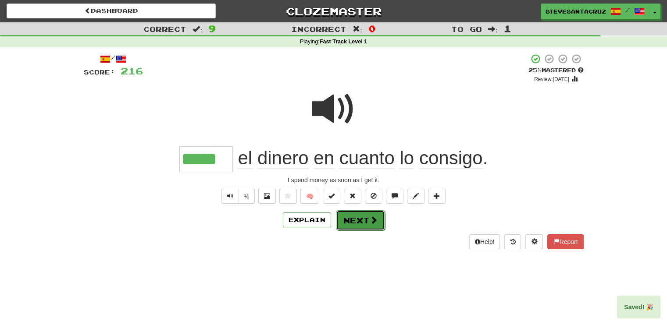
click at [357, 222] on button "Next" at bounding box center [360, 221] width 49 height 20
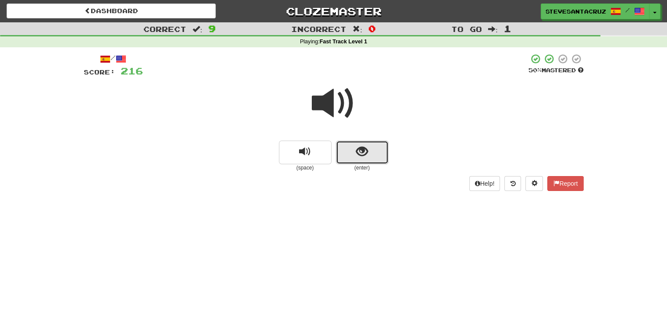
click at [362, 157] on span "show sentence" at bounding box center [362, 152] width 12 height 12
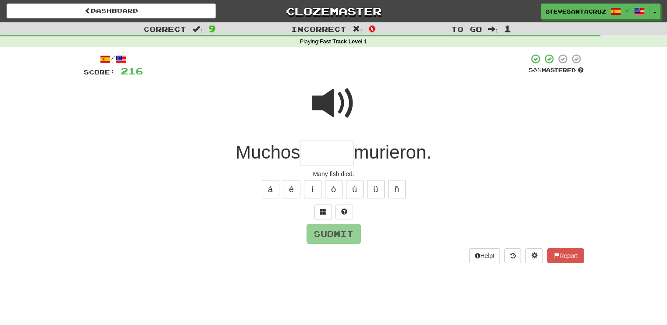
click at [335, 158] on input "text" at bounding box center [327, 154] width 54 height 26
type input "*****"
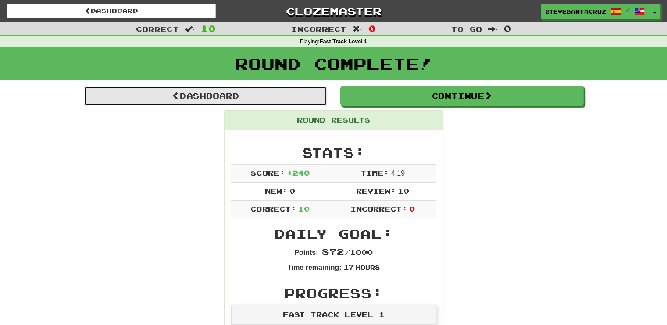
click at [224, 97] on link "Dashboard" at bounding box center [205, 96] width 243 height 20
